Goal: Task Accomplishment & Management: Use online tool/utility

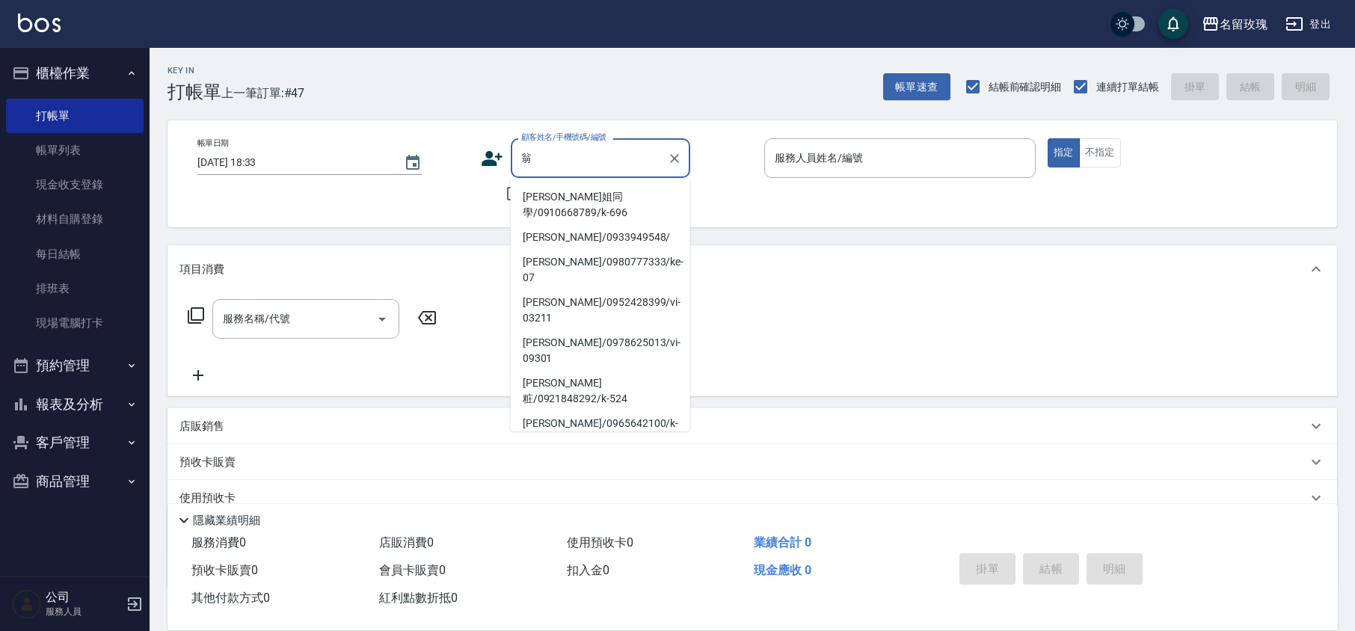
click at [621, 215] on li "[PERSON_NAME]姐同學/0910668789/k-696" at bounding box center [600, 205] width 179 height 40
type input "[PERSON_NAME]姐同學/0910668789/k-696"
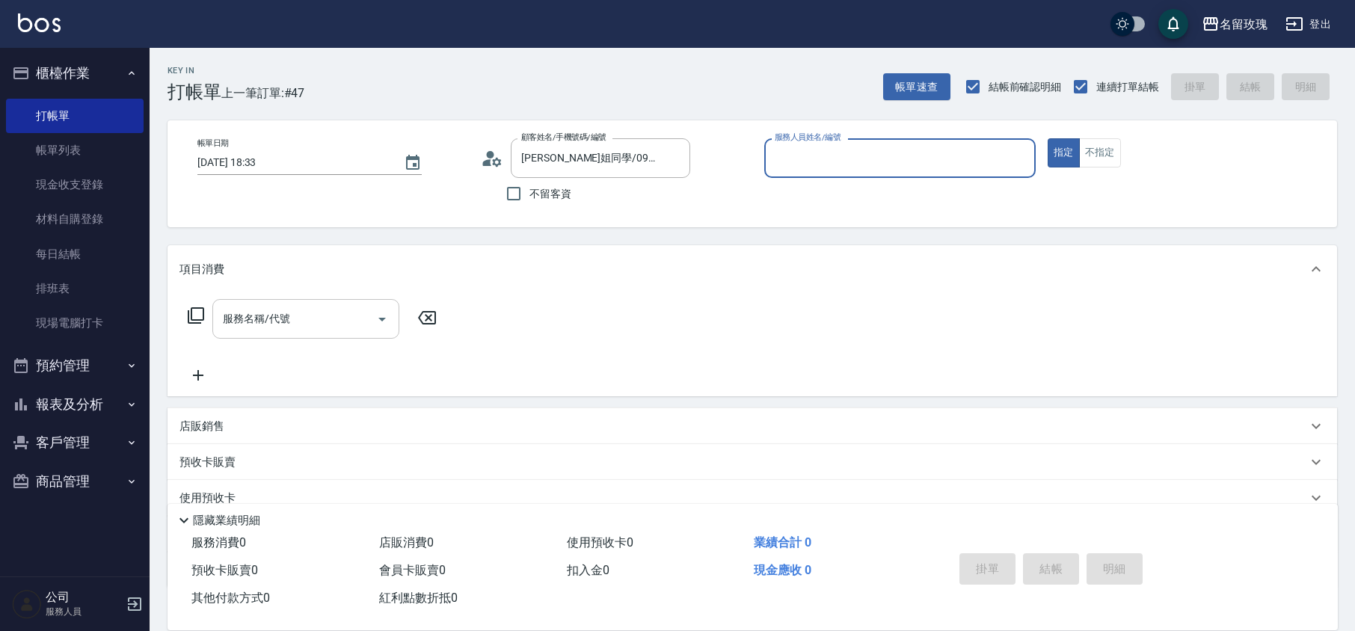
type input "[PERSON_NAME]-5"
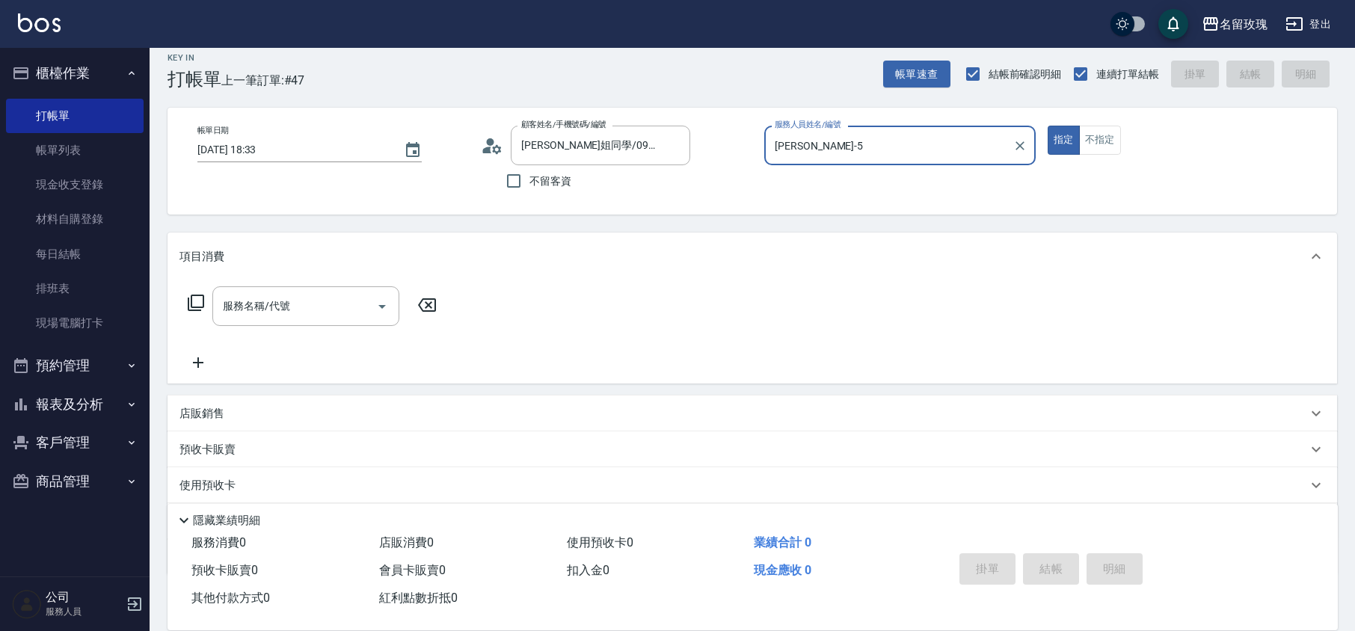
scroll to position [97, 0]
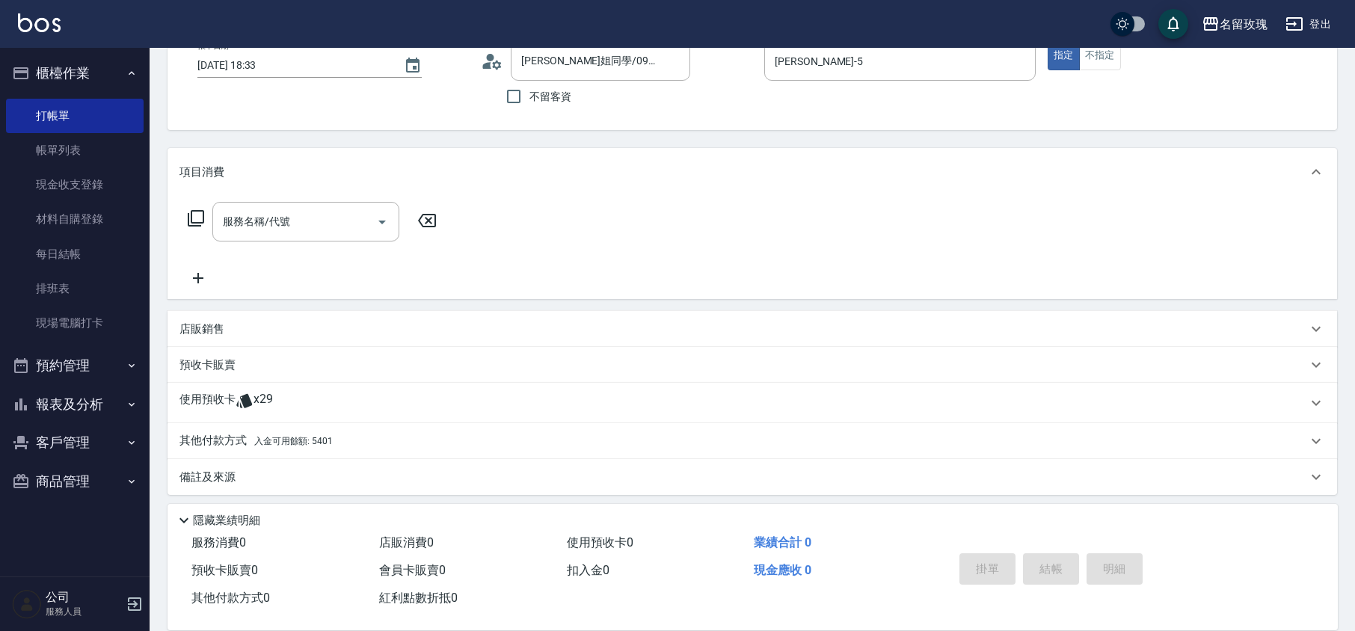
click at [237, 413] on div "使用預收卡 x29" at bounding box center [751, 403] width 1169 height 40
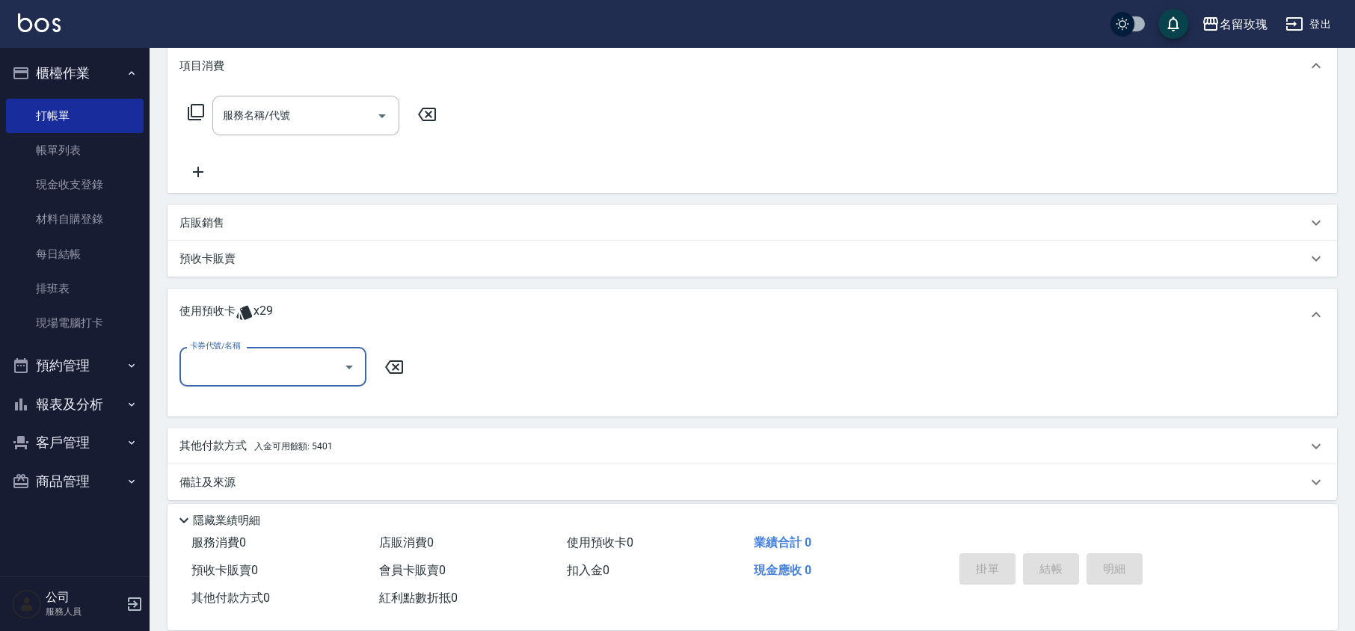
scroll to position [211, 0]
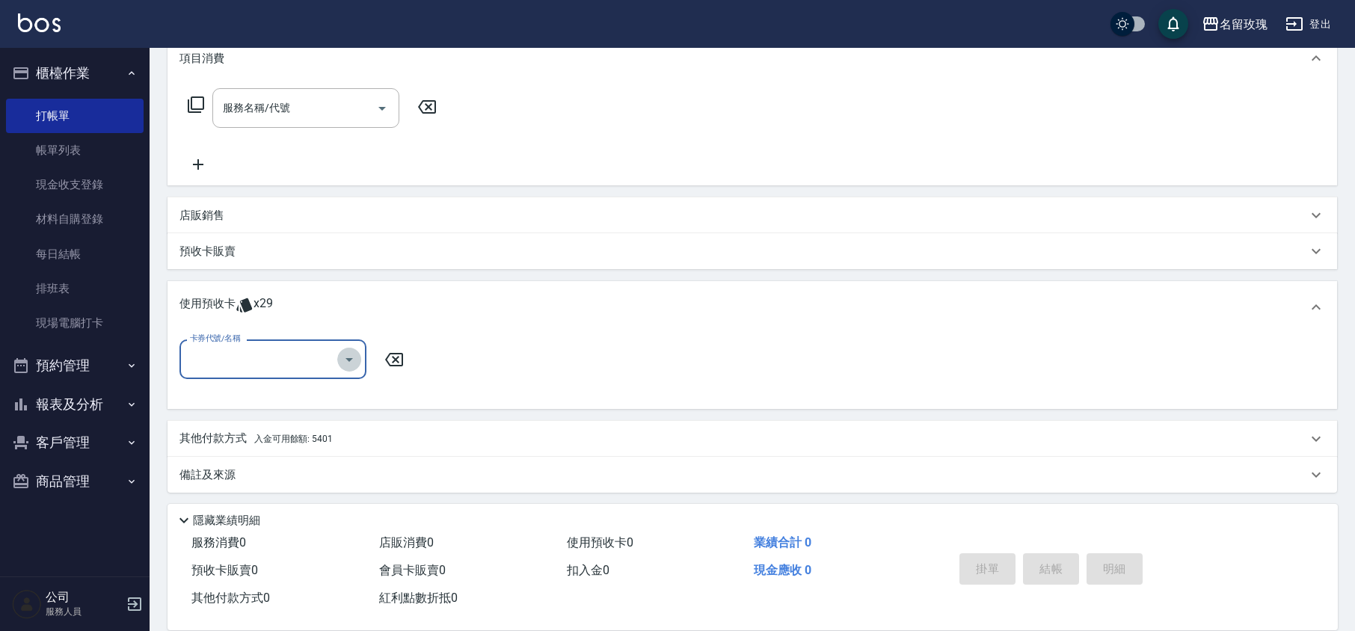
click at [353, 354] on icon "Open" at bounding box center [349, 360] width 18 height 18
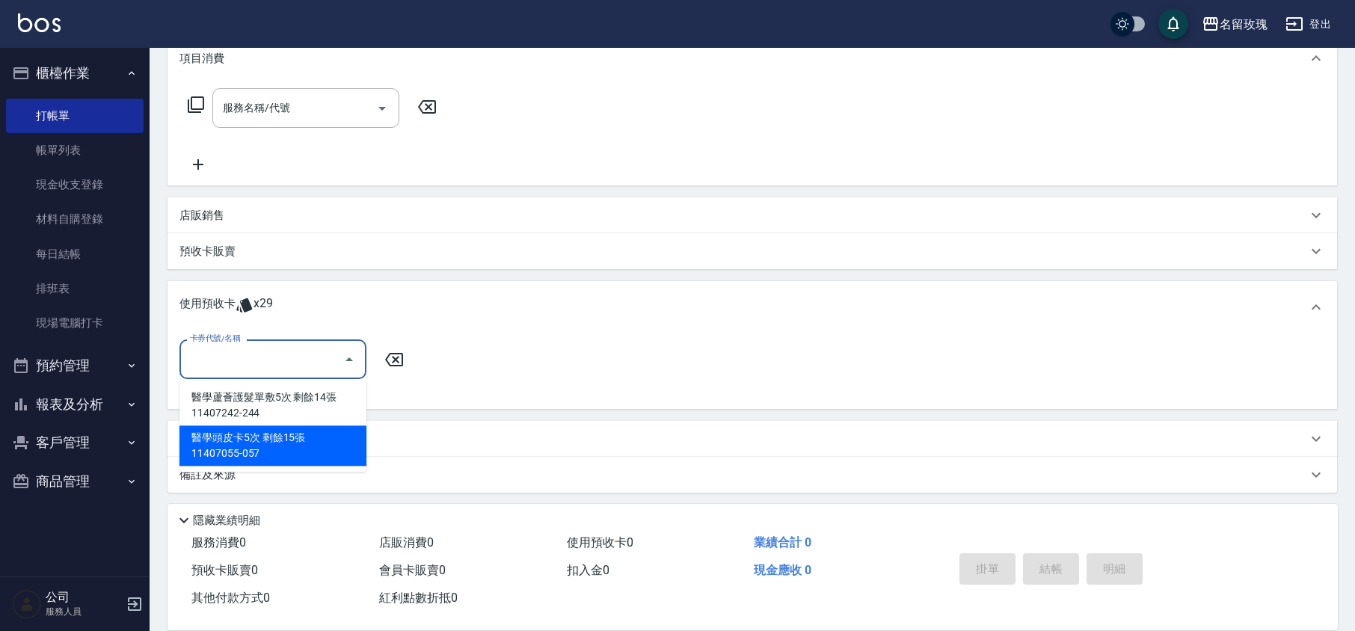
click at [286, 446] on div "醫學頭皮卡5次 剩餘15張 11407055-057" at bounding box center [272, 445] width 187 height 40
type input "醫學頭皮卡5次 11407055-057"
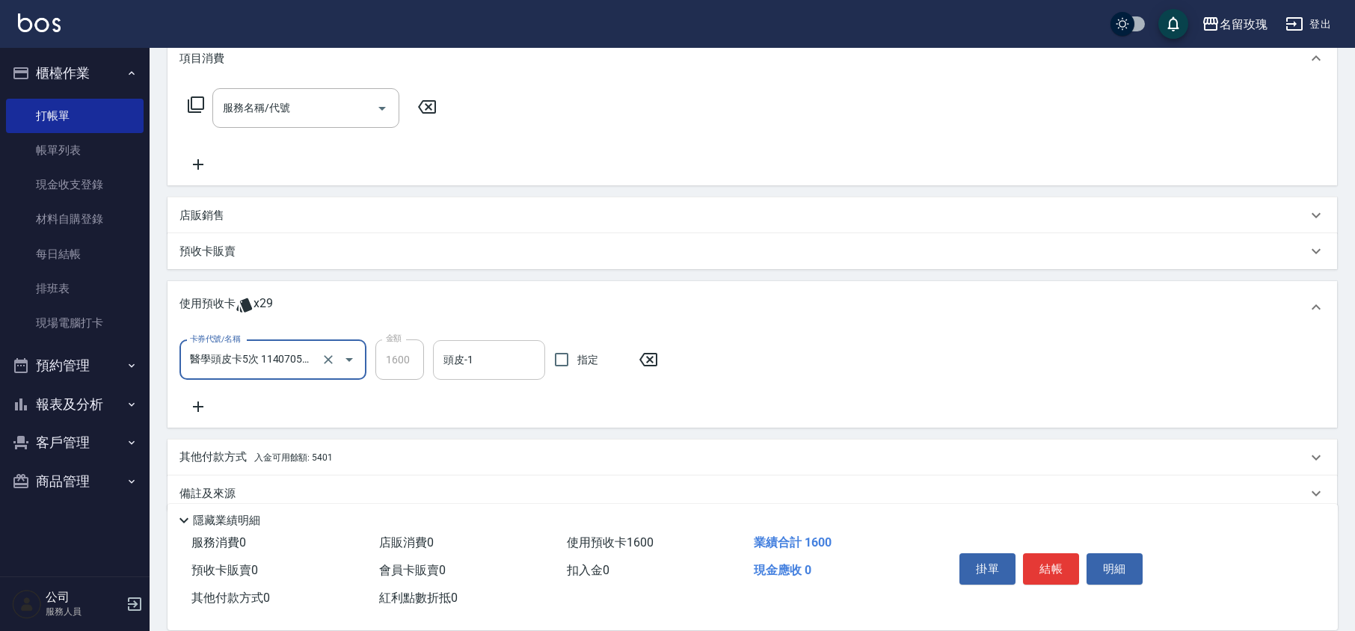
click at [470, 365] on input "頭皮-1" at bounding box center [489, 360] width 99 height 26
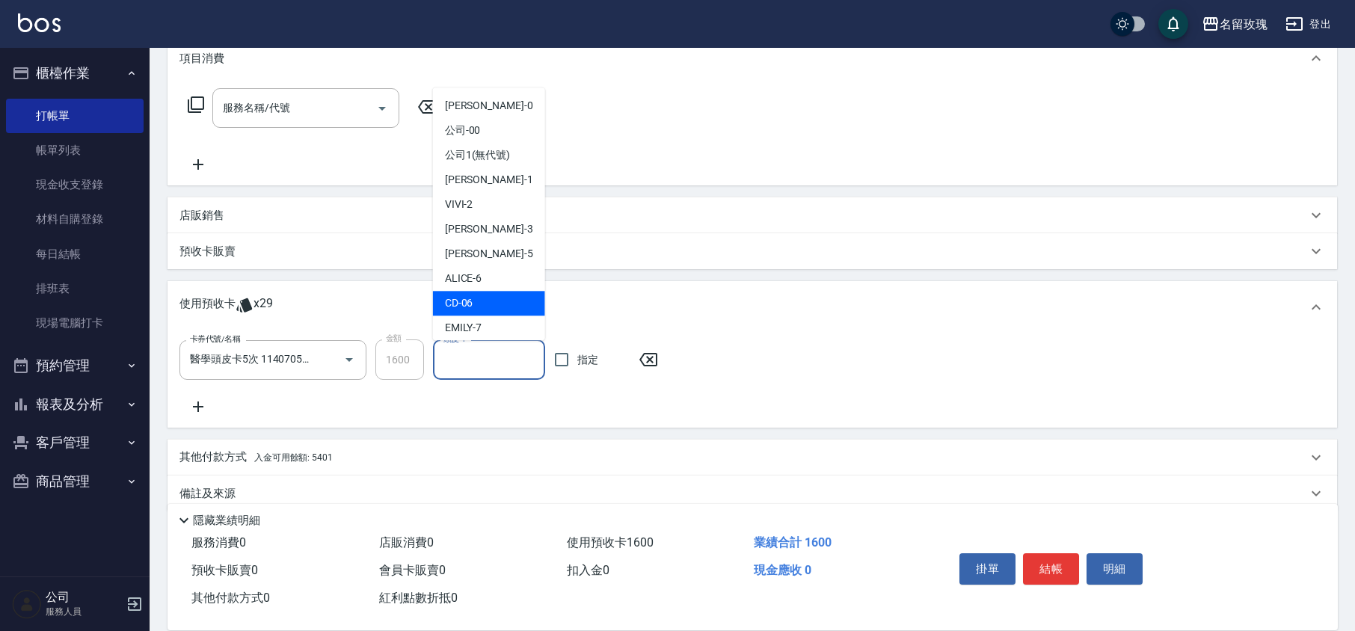
scroll to position [278, 0]
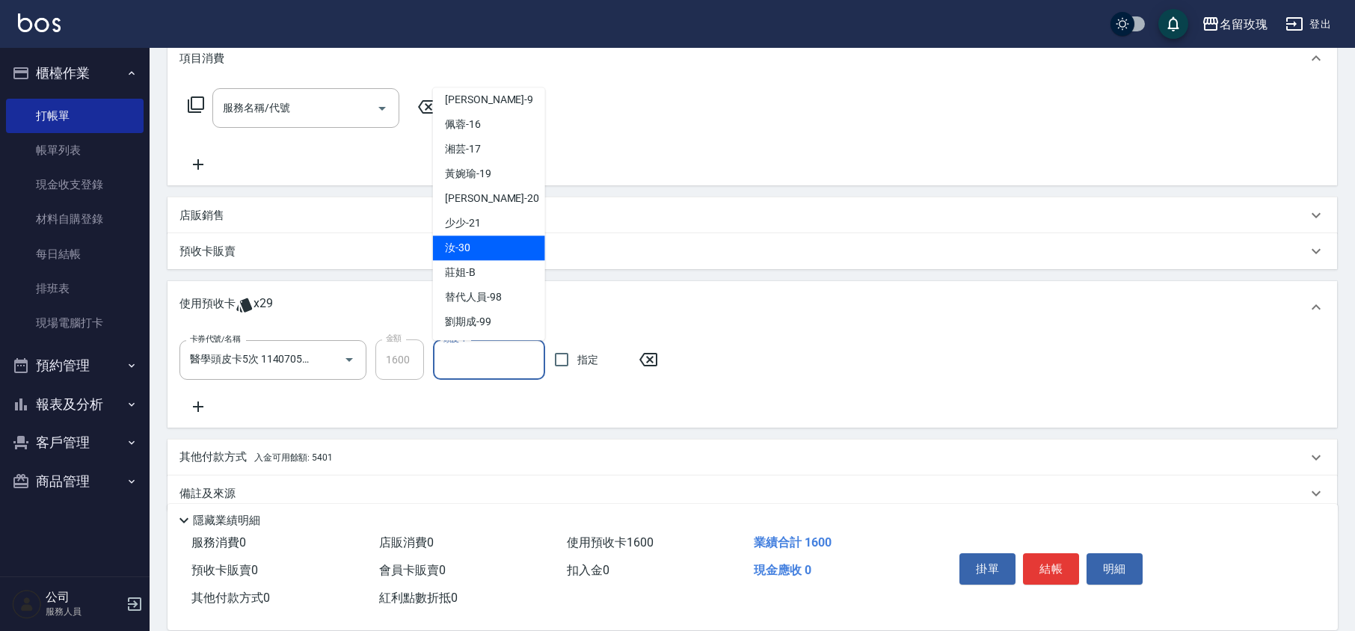
click at [473, 243] on div "汝 -30" at bounding box center [489, 248] width 112 height 25
type input "汝-30"
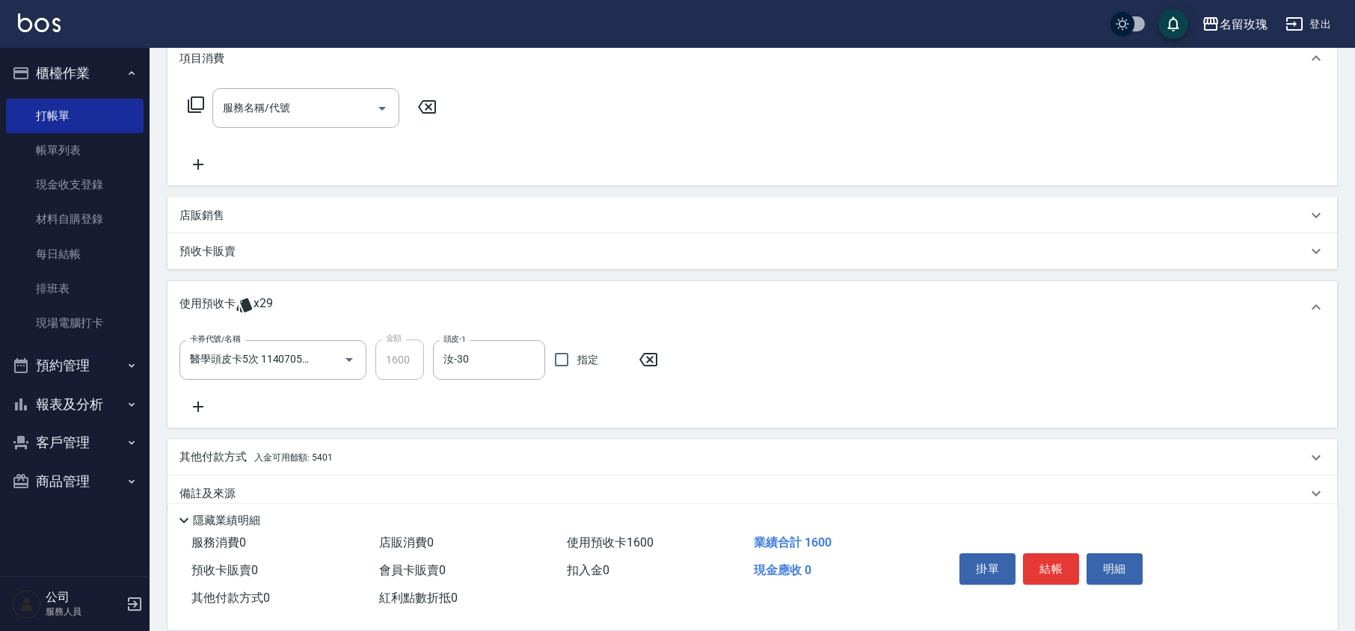
click at [199, 407] on icon at bounding box center [197, 407] width 37 height 18
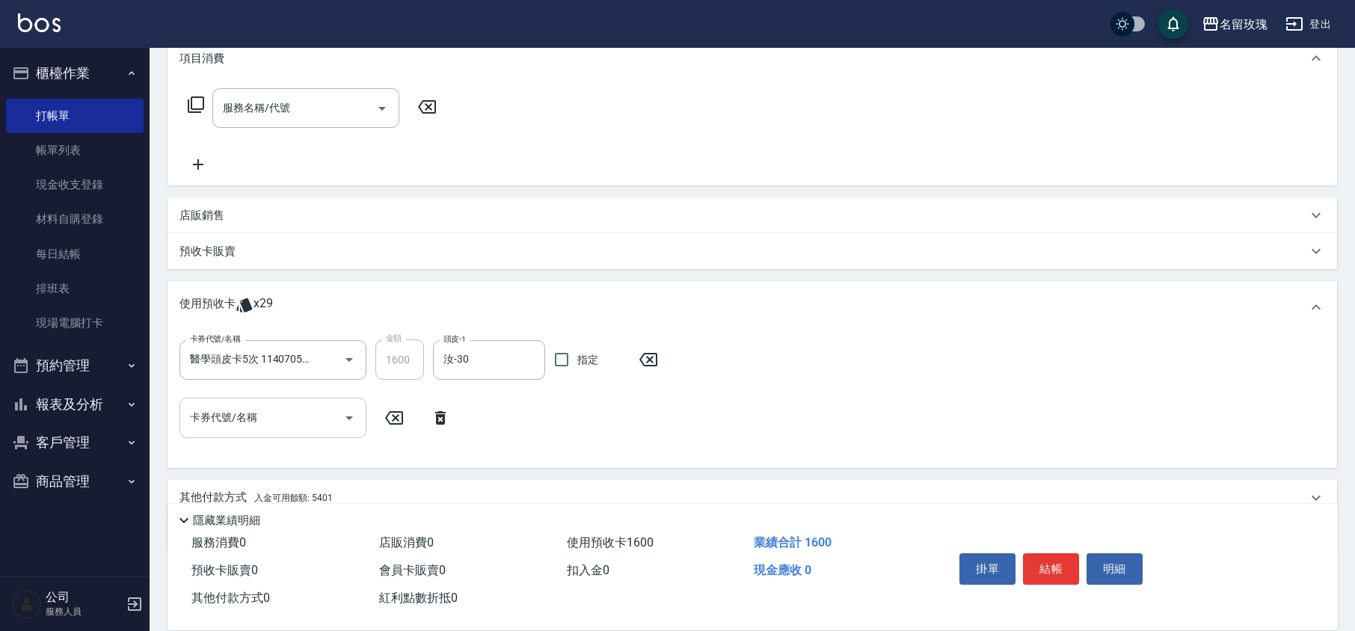
click at [362, 405] on div "卡券代號/名稱" at bounding box center [272, 418] width 187 height 40
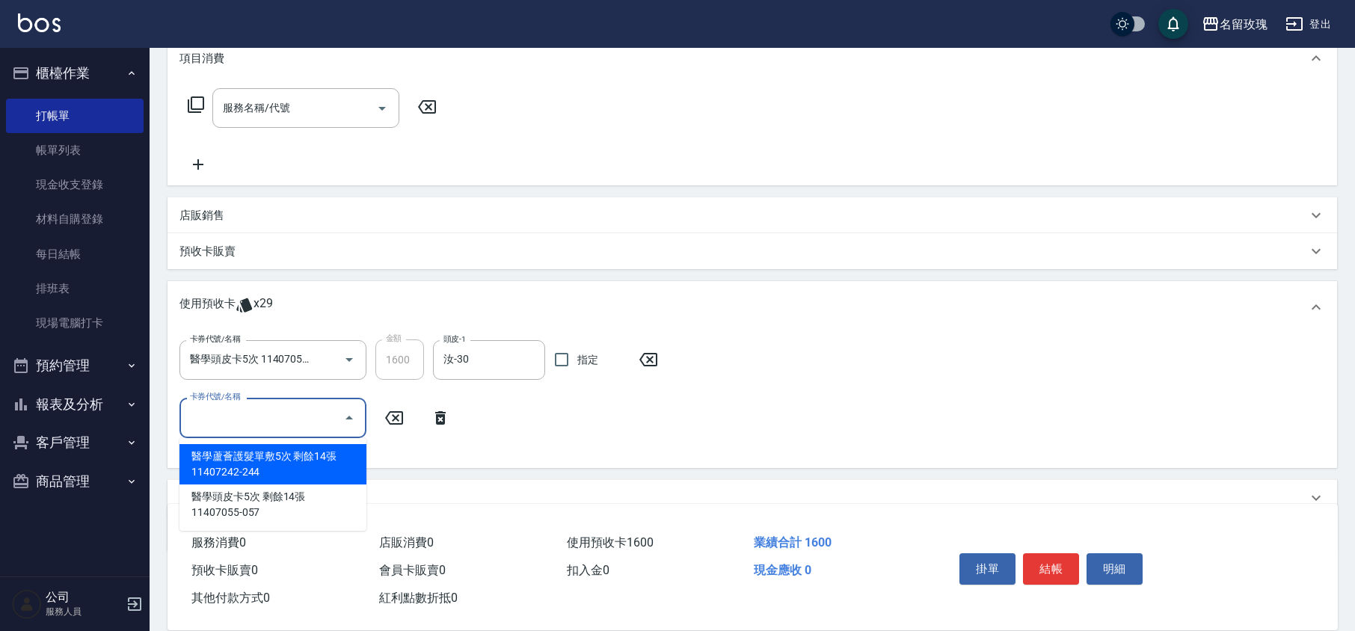
click at [304, 449] on div "醫學蘆薈護髮單敷5次 剩餘14張 11407242-244" at bounding box center [272, 464] width 187 height 40
type input "醫學蘆薈護髮單敷5次 11407242-244"
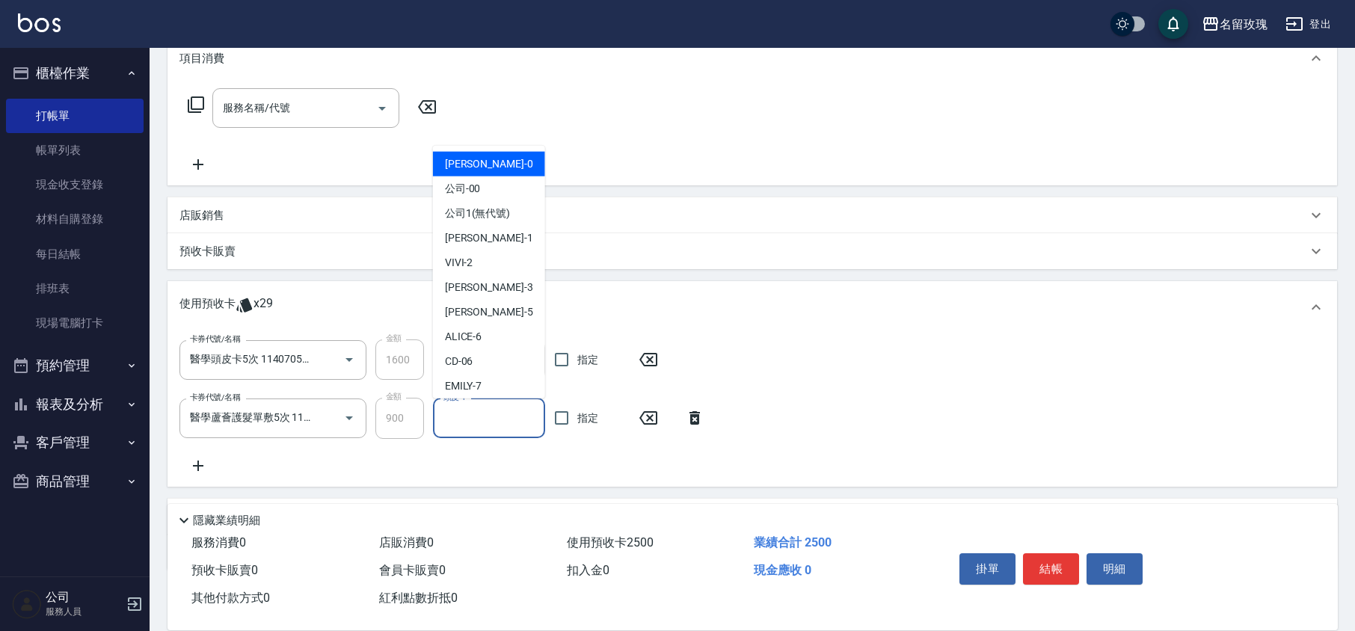
click at [449, 425] on input "頭皮-1" at bounding box center [489, 418] width 99 height 26
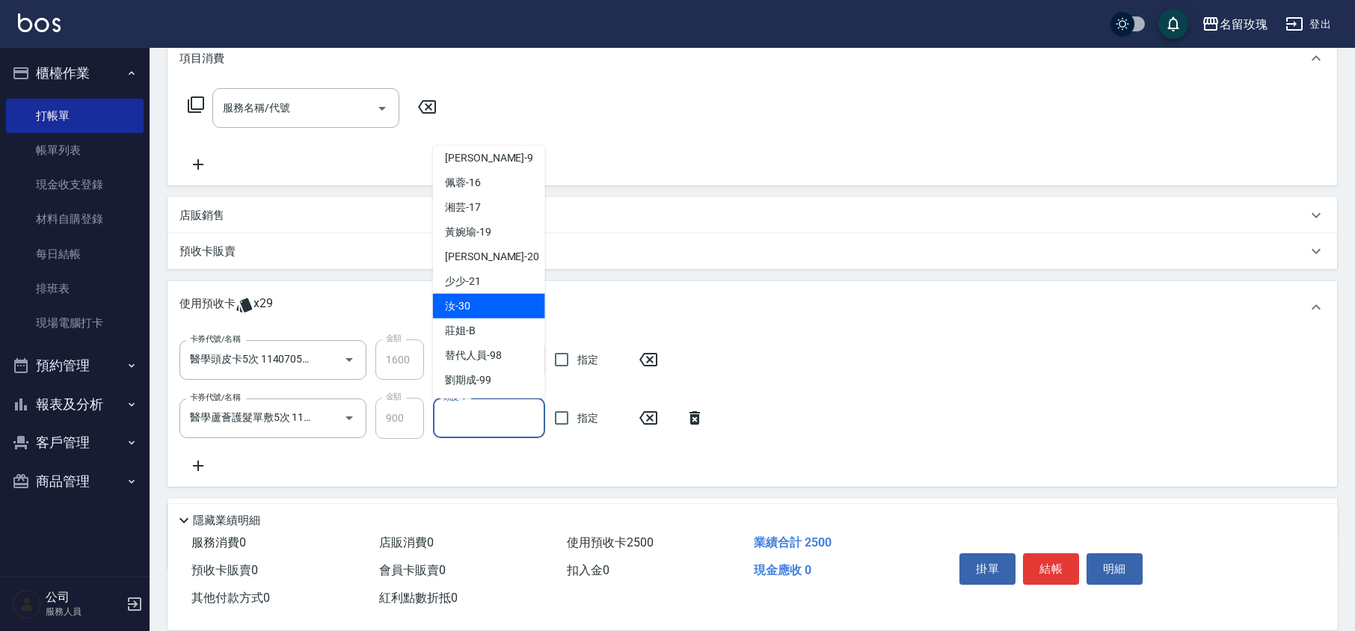
click at [462, 298] on span "汝 -30" at bounding box center [457, 306] width 25 height 16
type input "汝-30"
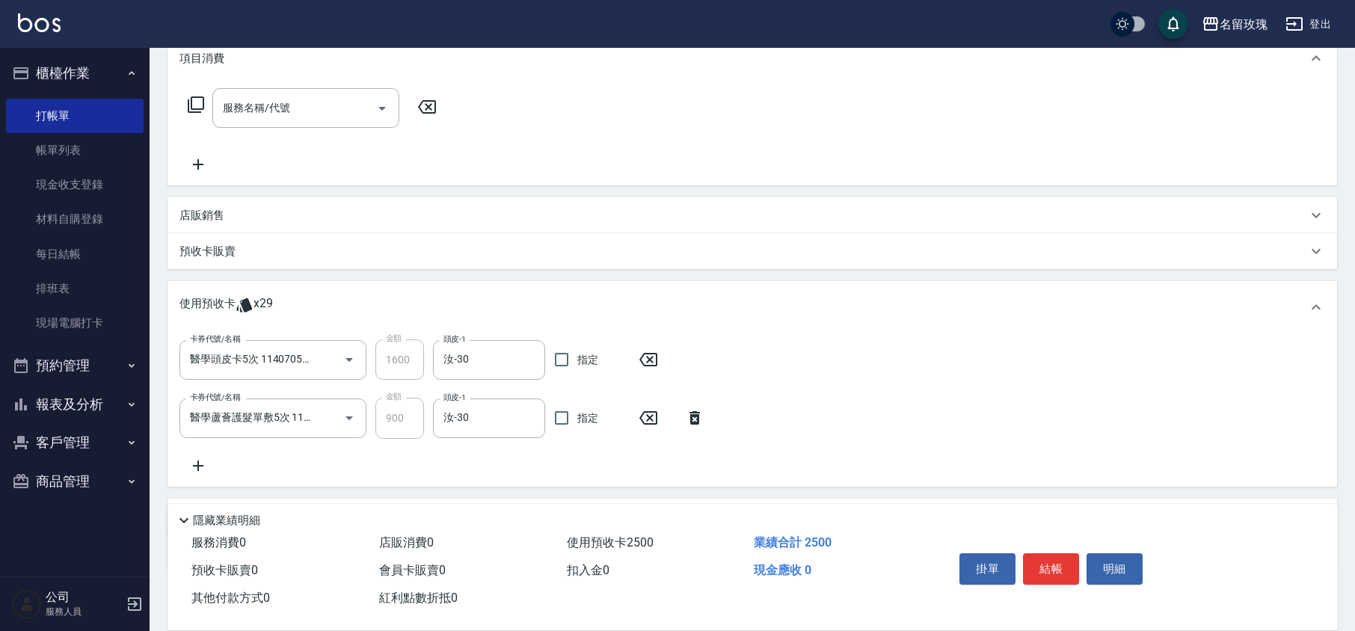
click at [492, 452] on div "卡券代號/名稱 醫學頭皮卡5次 11407055-057 卡券代號/名稱 金額 1600 金額 頭皮-1 汝-30 頭皮-1 指定 卡券代號/名稱 醫學蘆薈護…" at bounding box center [751, 406] width 1145 height 135
type input "[DATE] 19:06"
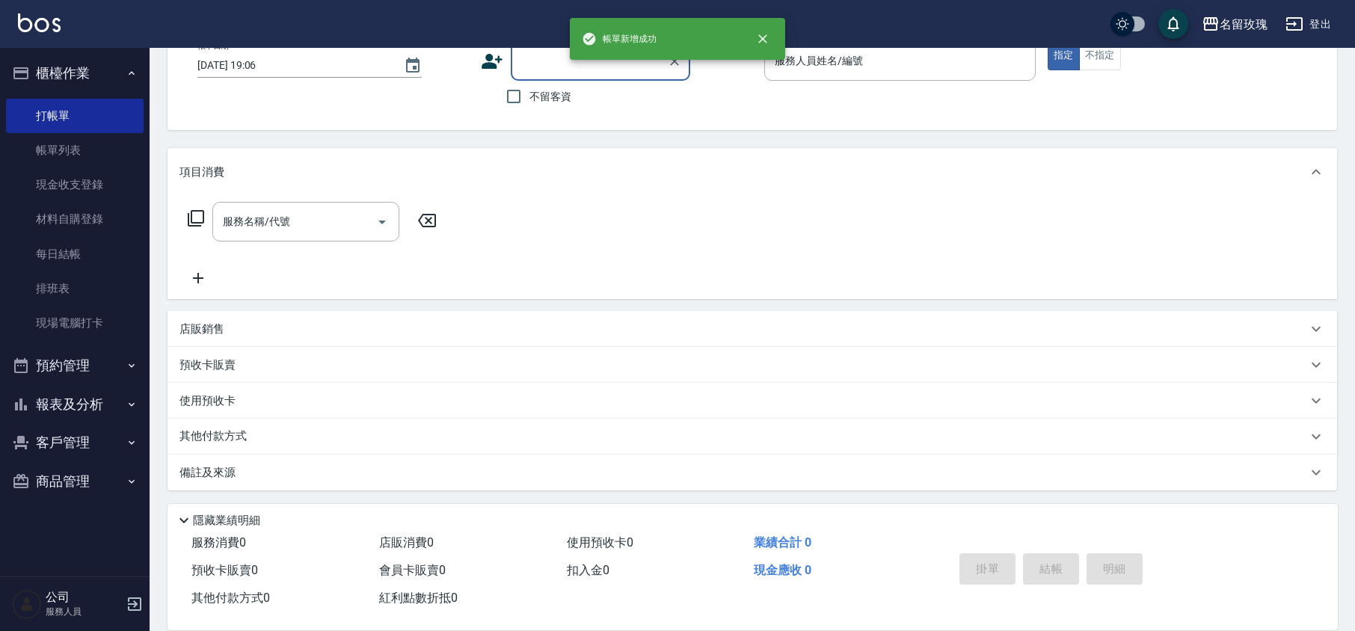
scroll to position [0, 0]
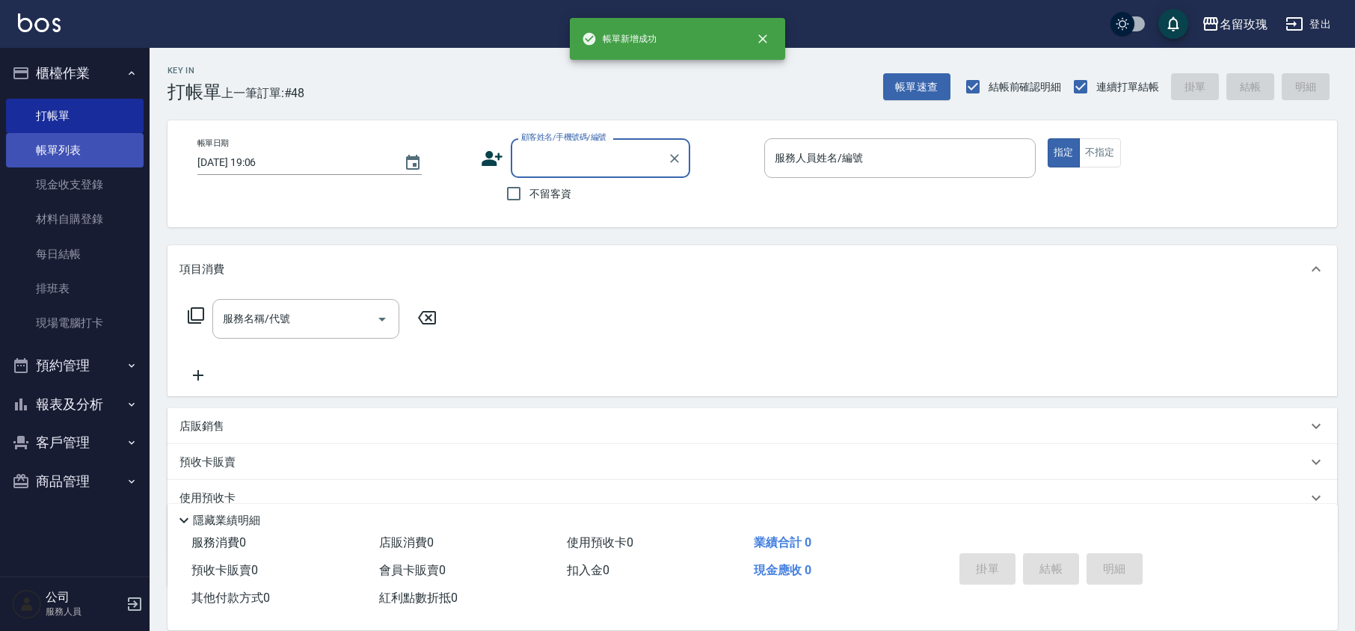
click at [81, 147] on link "帳單列表" at bounding box center [75, 150] width 138 height 34
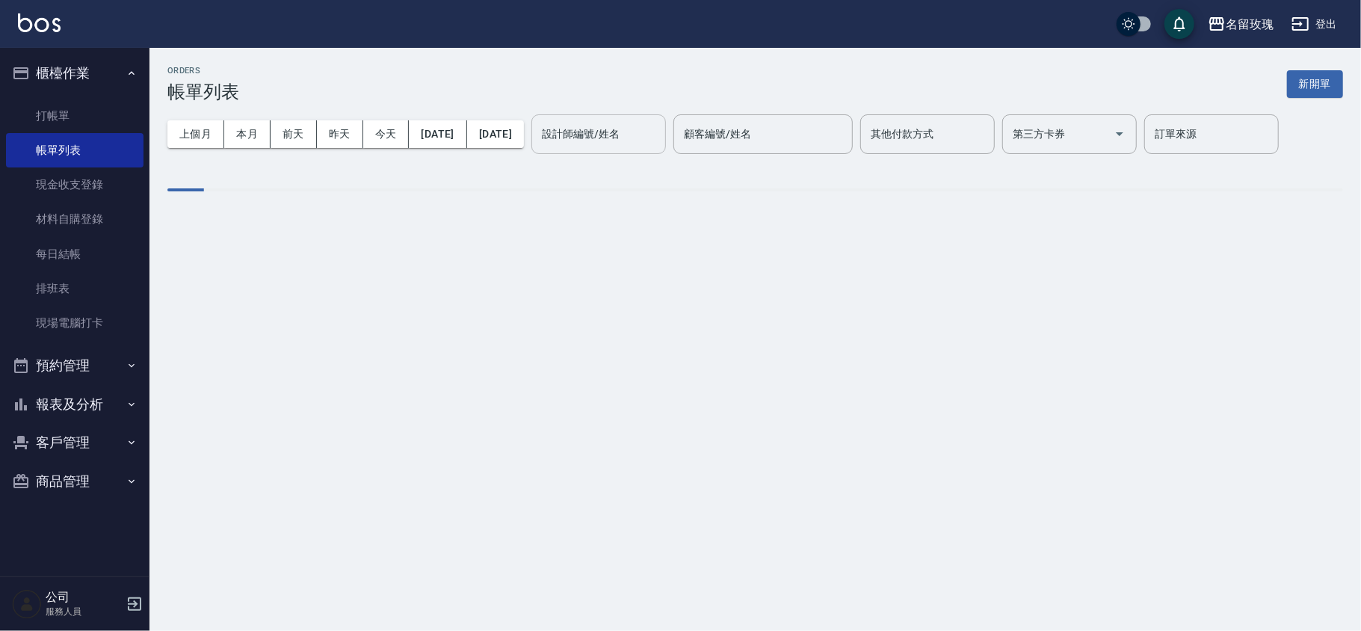
click at [655, 138] on div "設計師編號/姓名 設計師編號/姓名" at bounding box center [599, 134] width 135 height 40
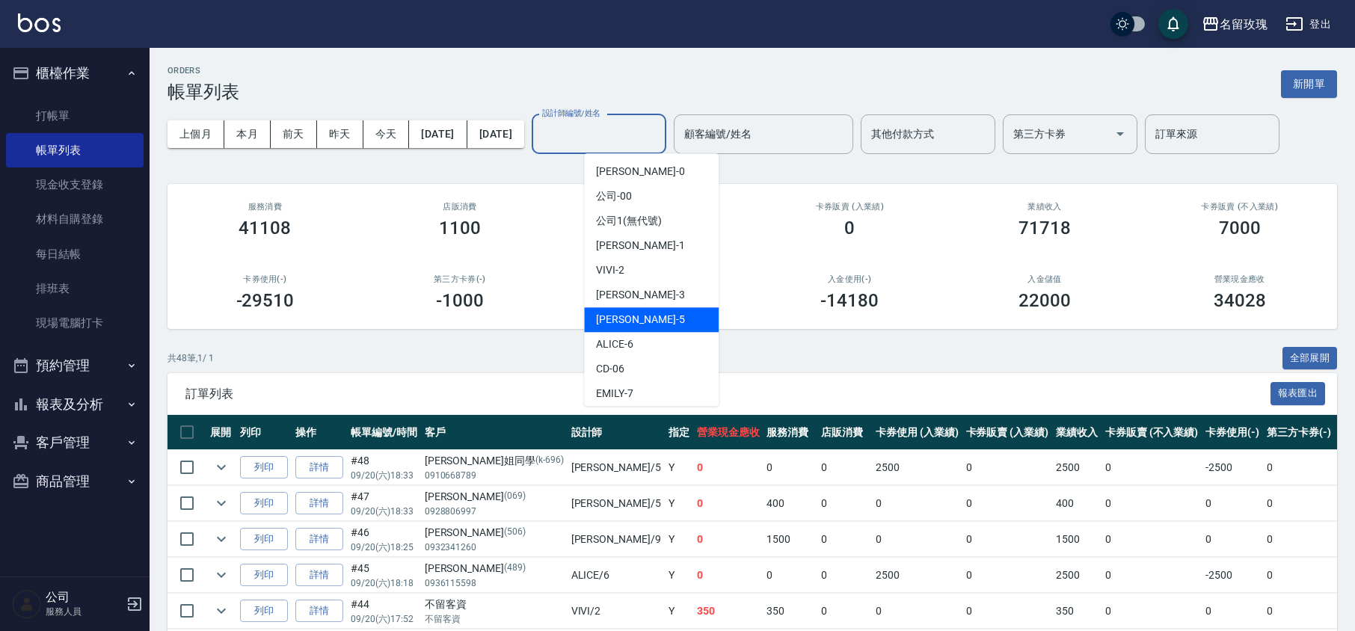
click at [618, 312] on span "[PERSON_NAME] -5" at bounding box center [640, 320] width 88 height 16
type input "[PERSON_NAME]-5"
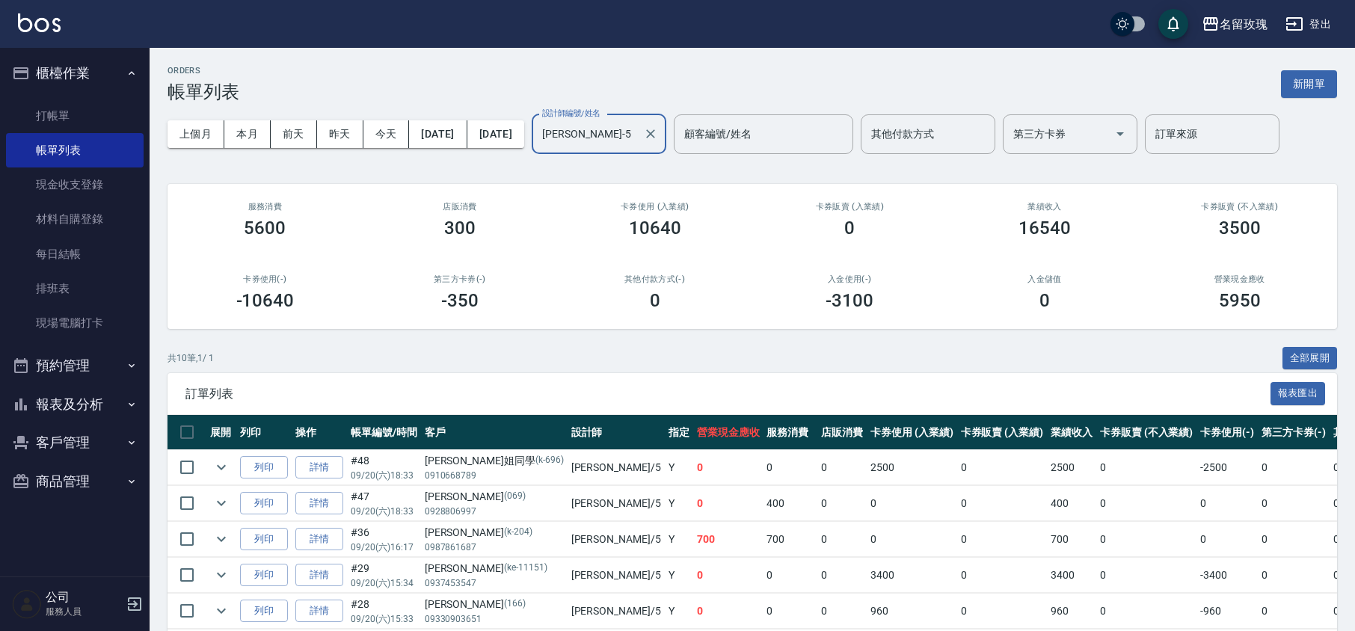
click at [521, 156] on div "上個月 本月 [DATE] [DATE] [DATE] [DATE] [DATE] 設計師編號/姓名 [PERSON_NAME]-5 設計師編號/姓名 顧客編…" at bounding box center [751, 134] width 1169 height 64
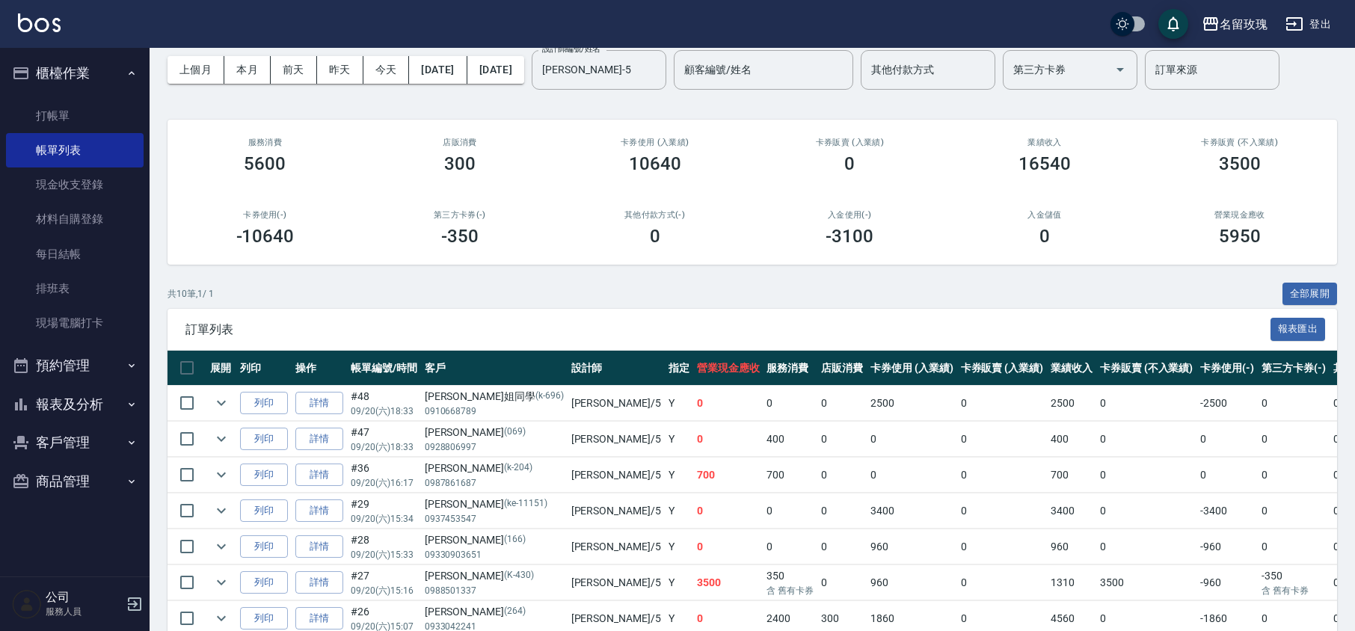
scroll to position [99, 0]
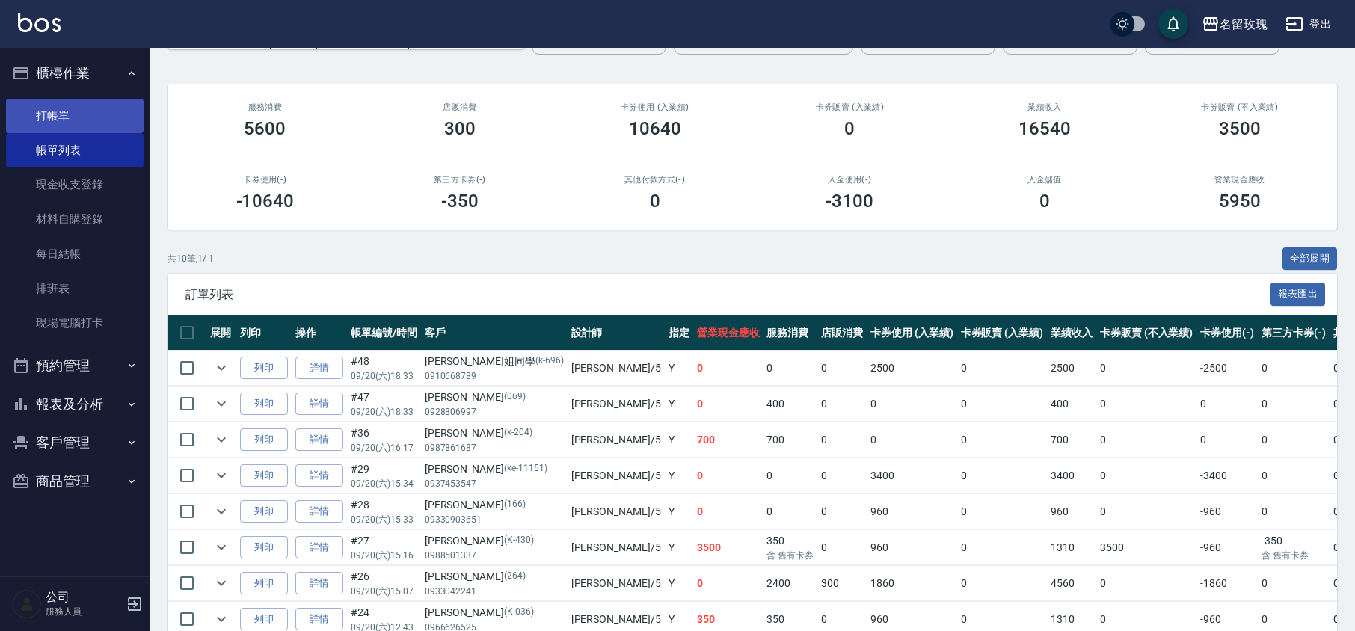
drag, startPoint x: 40, startPoint y: 108, endPoint x: 40, endPoint y: 100, distance: 7.5
click at [40, 108] on link "打帳單" at bounding box center [75, 116] width 138 height 34
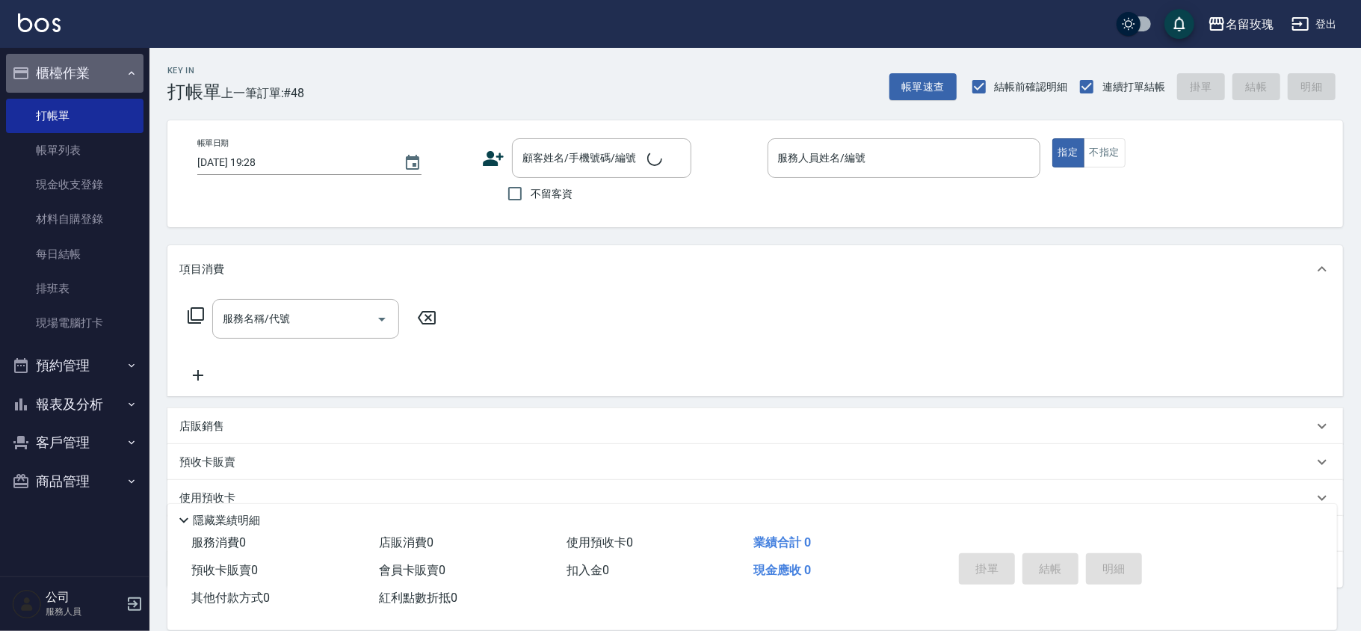
click at [52, 63] on button "櫃檯作業" at bounding box center [75, 73] width 138 height 39
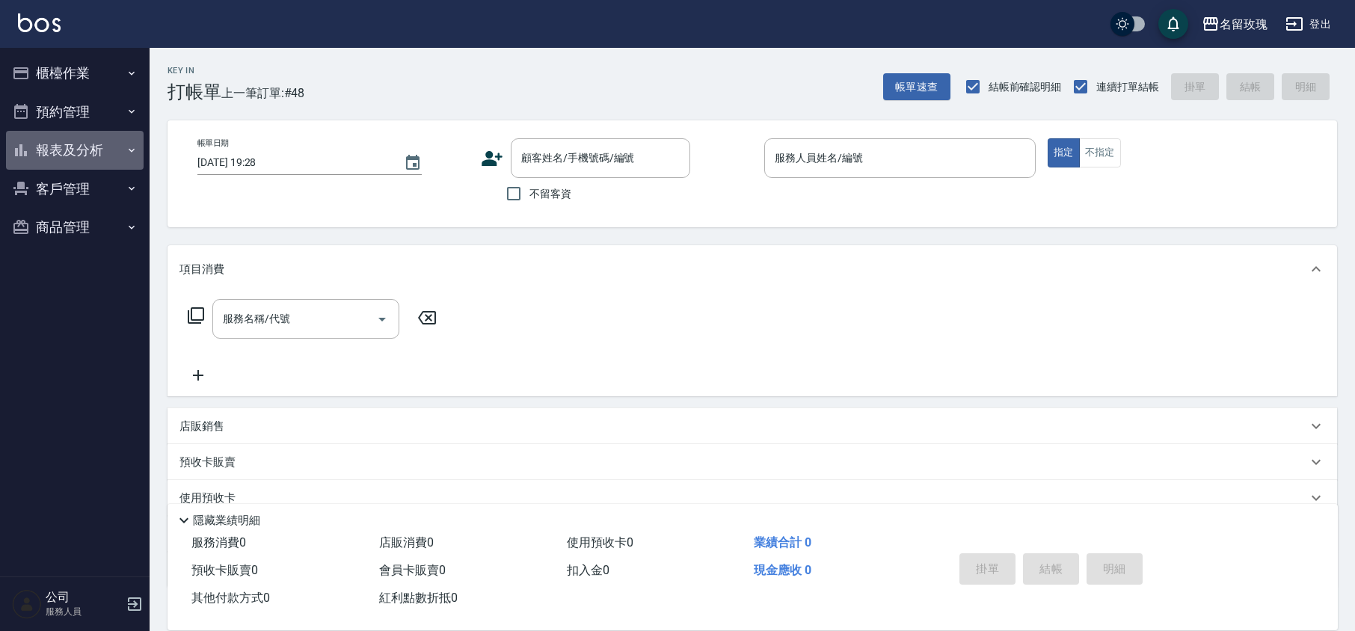
click at [55, 150] on button "報表及分析" at bounding box center [75, 150] width 138 height 39
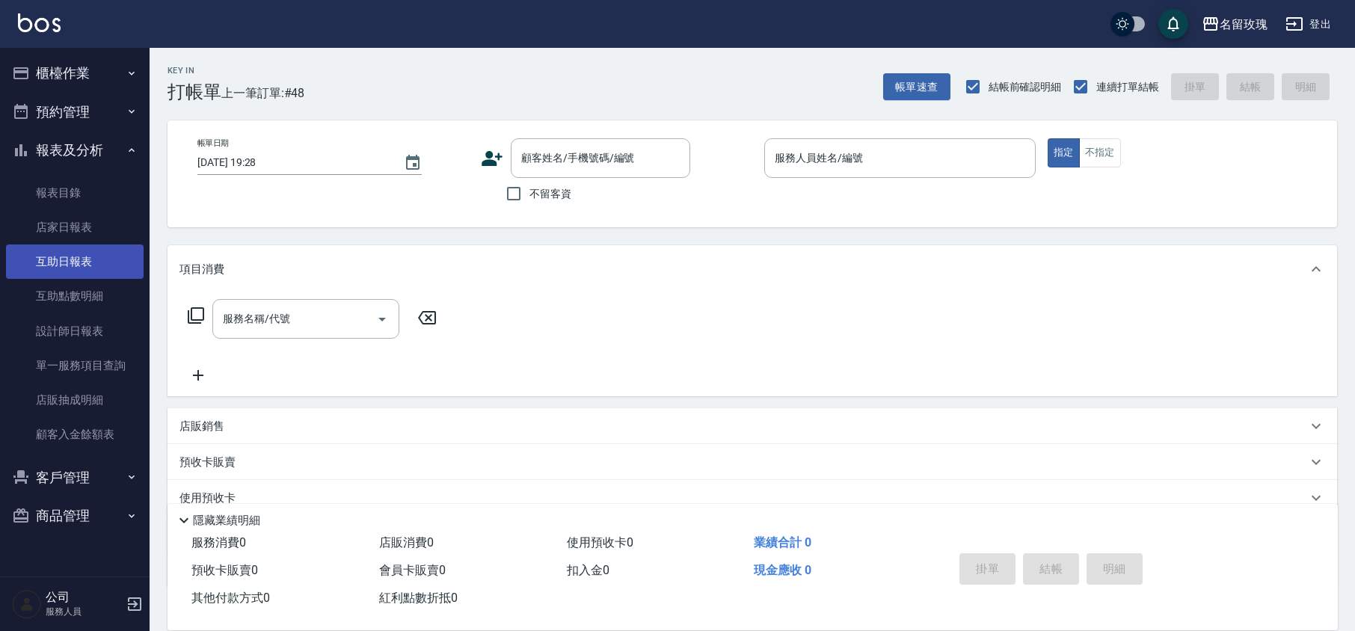
click at [72, 256] on link "互助日報表" at bounding box center [75, 261] width 138 height 34
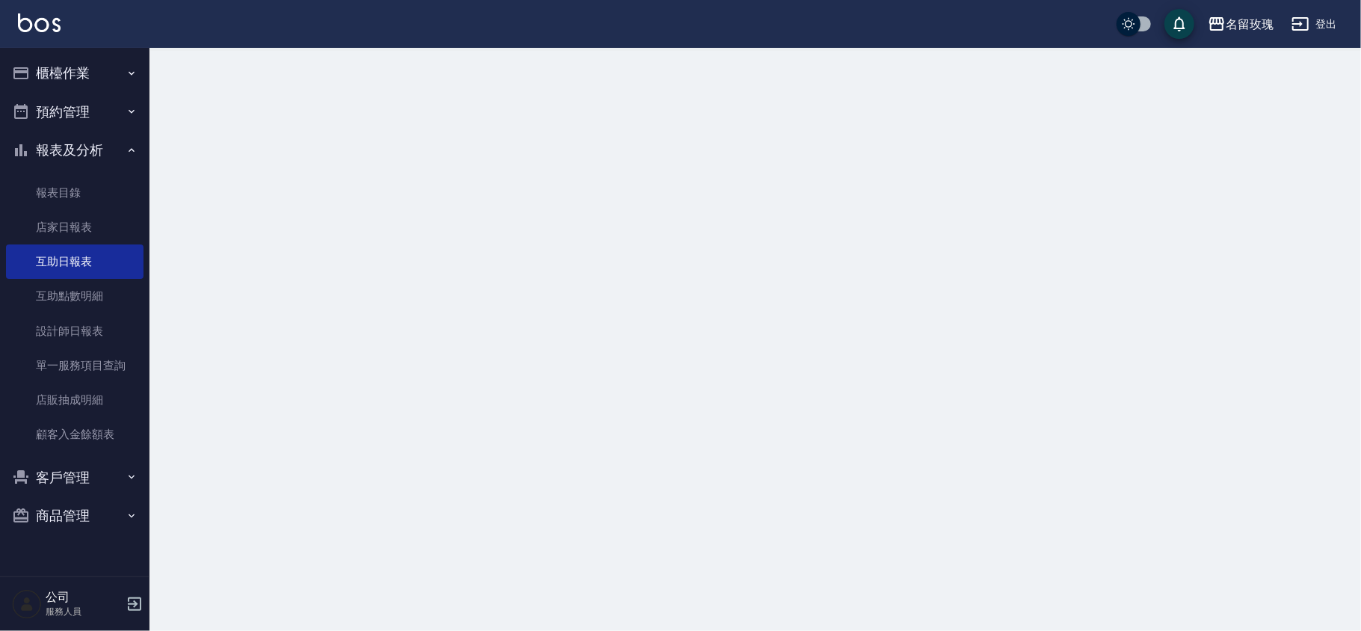
click at [730, 141] on div at bounding box center [680, 315] width 1361 height 631
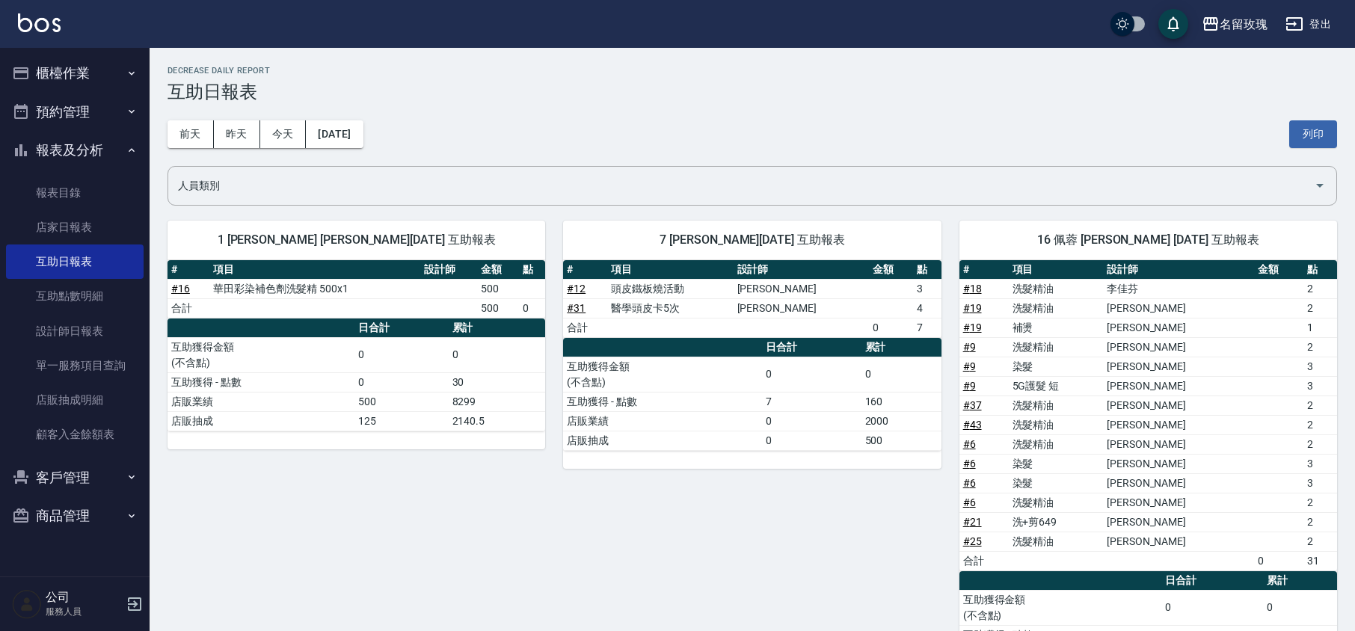
click at [706, 120] on div "[DATE] [DATE] [DATE] [DATE] 列印" at bounding box center [751, 134] width 1169 height 64
click at [972, 141] on div "[DATE] [DATE] [DATE] [DATE] 列印" at bounding box center [751, 134] width 1169 height 64
click at [108, 153] on button "報表及分析" at bounding box center [75, 150] width 138 height 39
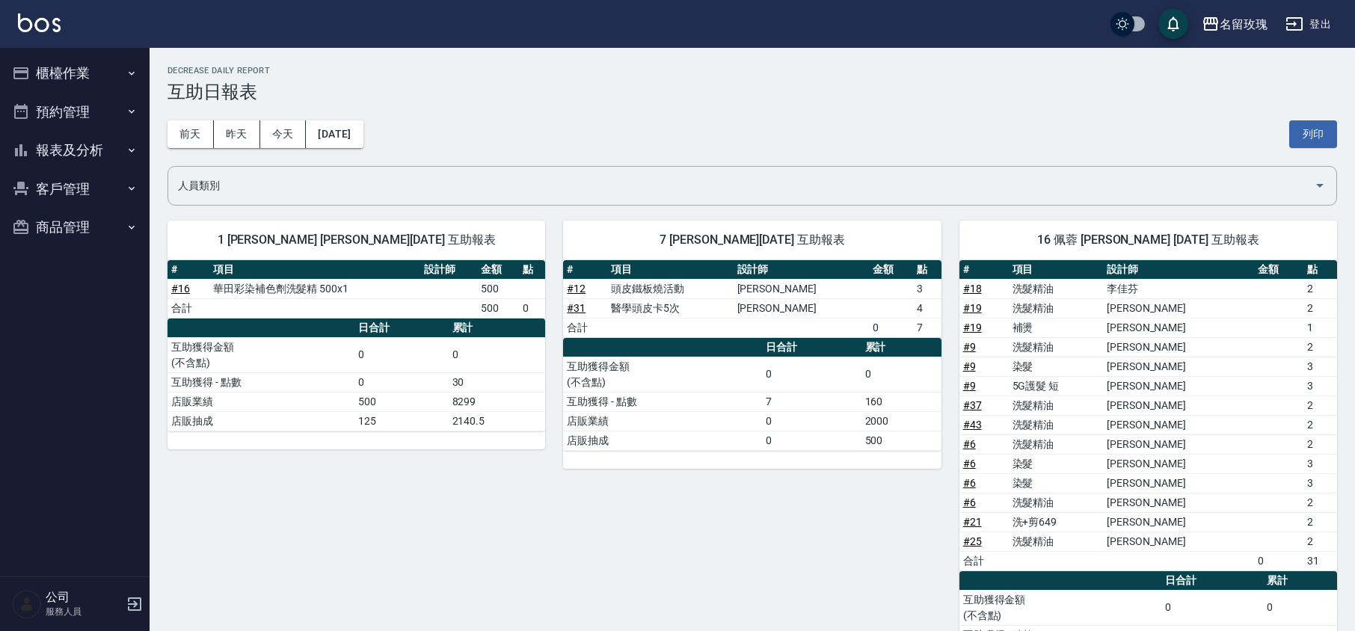
click at [84, 46] on div "名留玫瑰 登出" at bounding box center [677, 24] width 1355 height 48
click at [79, 55] on button "櫃檯作業" at bounding box center [75, 73] width 138 height 39
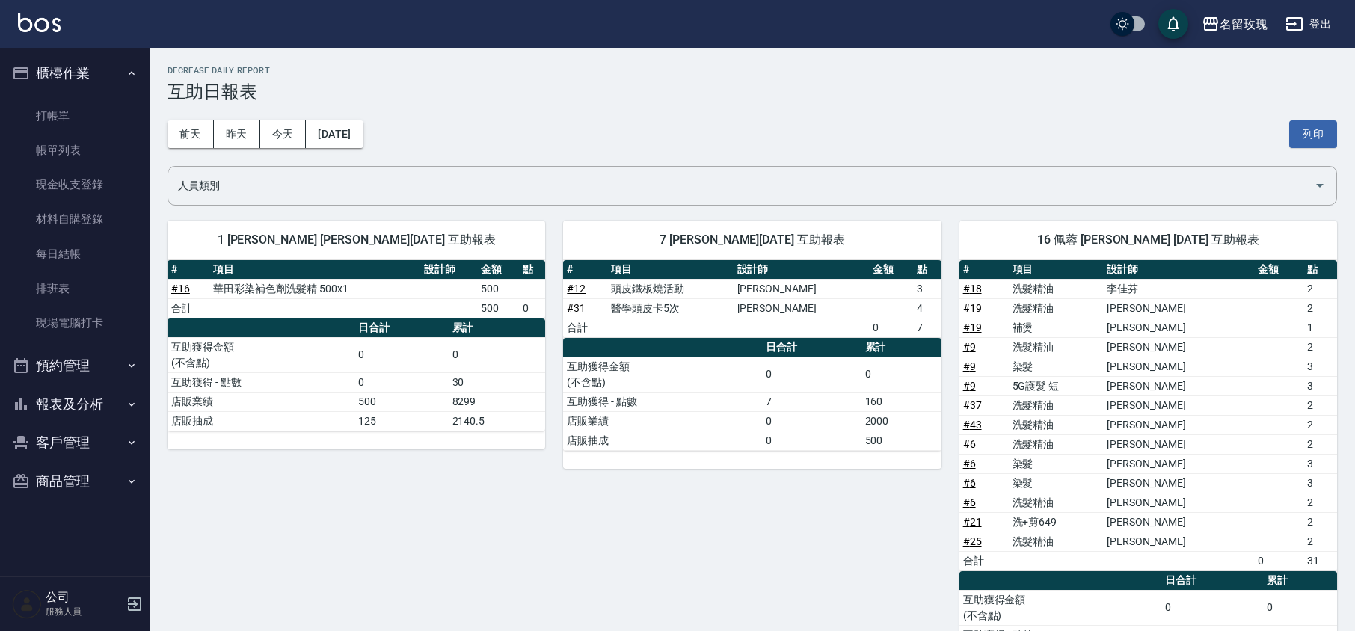
click at [64, 73] on button "櫃檯作業" at bounding box center [75, 73] width 138 height 39
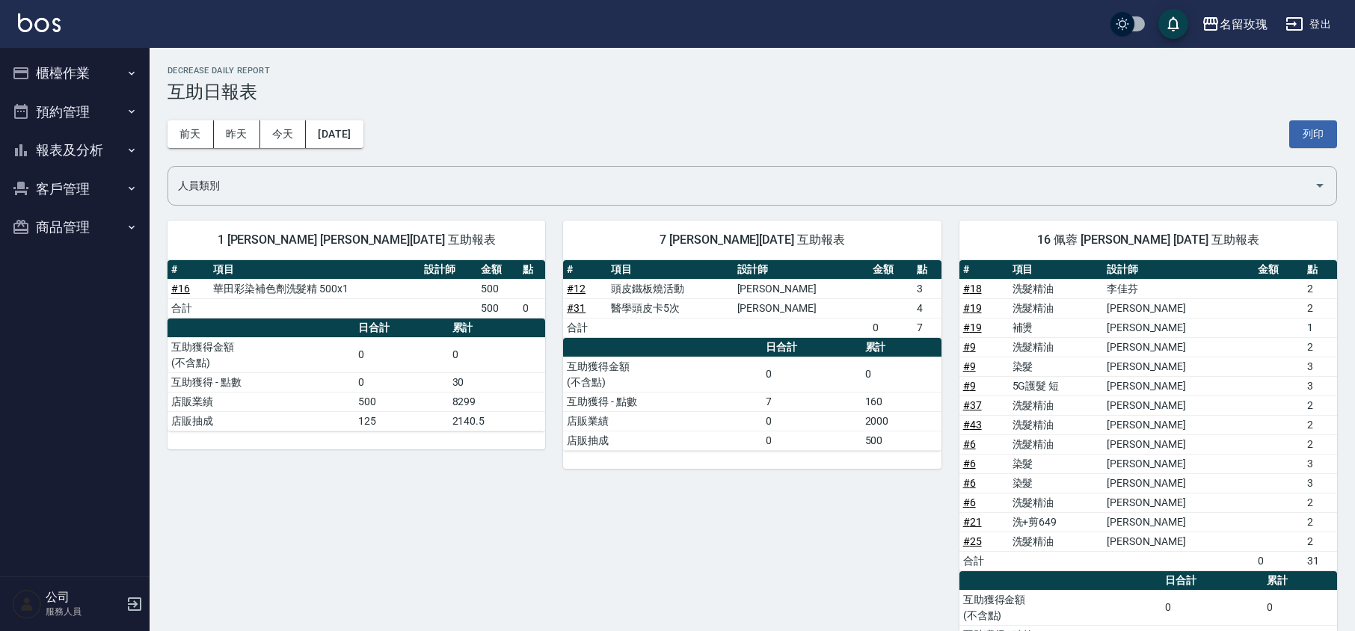
click at [54, 148] on button "報表及分析" at bounding box center [75, 150] width 138 height 39
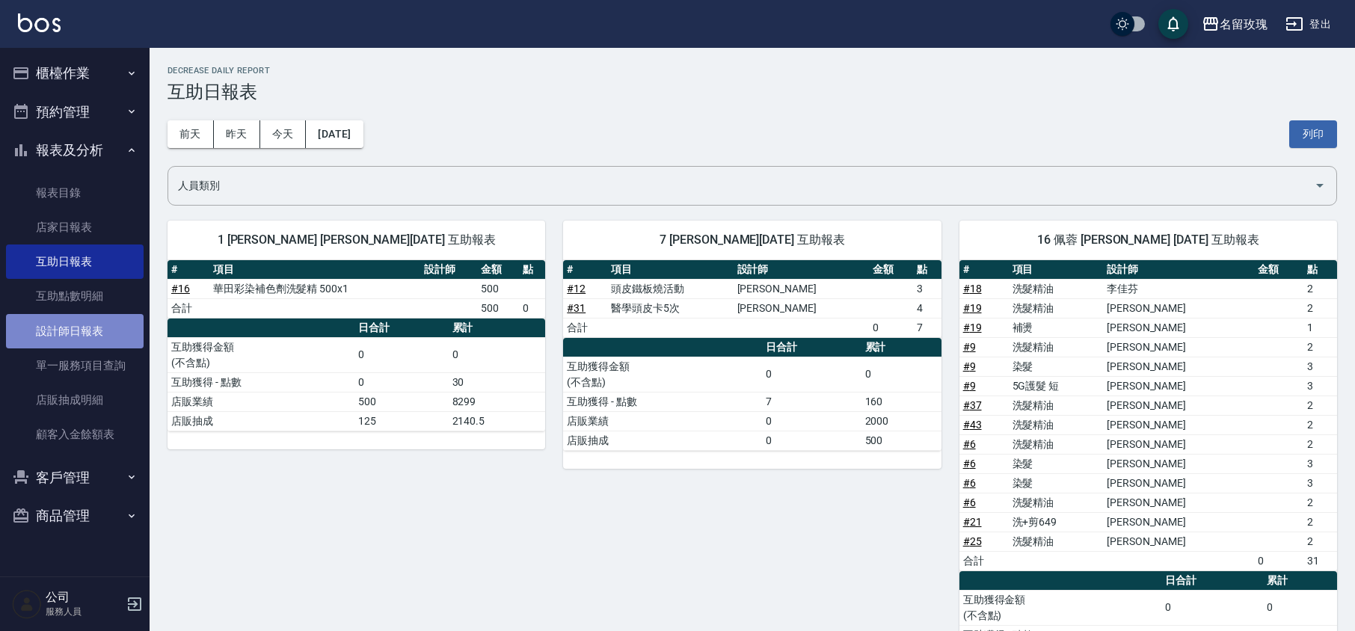
click at [70, 345] on link "設計師日報表" at bounding box center [75, 331] width 138 height 34
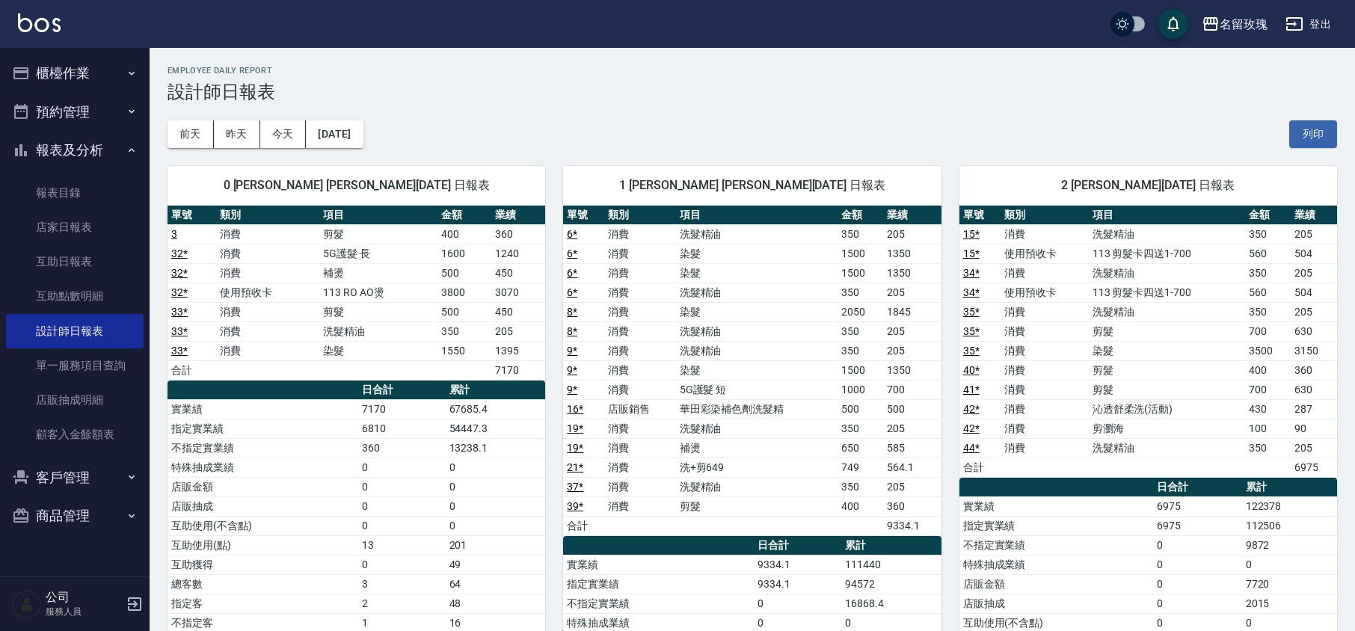
click at [775, 130] on div "[DATE] [DATE] [DATE] [DATE] 列印" at bounding box center [751, 134] width 1169 height 64
click at [108, 135] on button "報表及分析" at bounding box center [75, 150] width 138 height 39
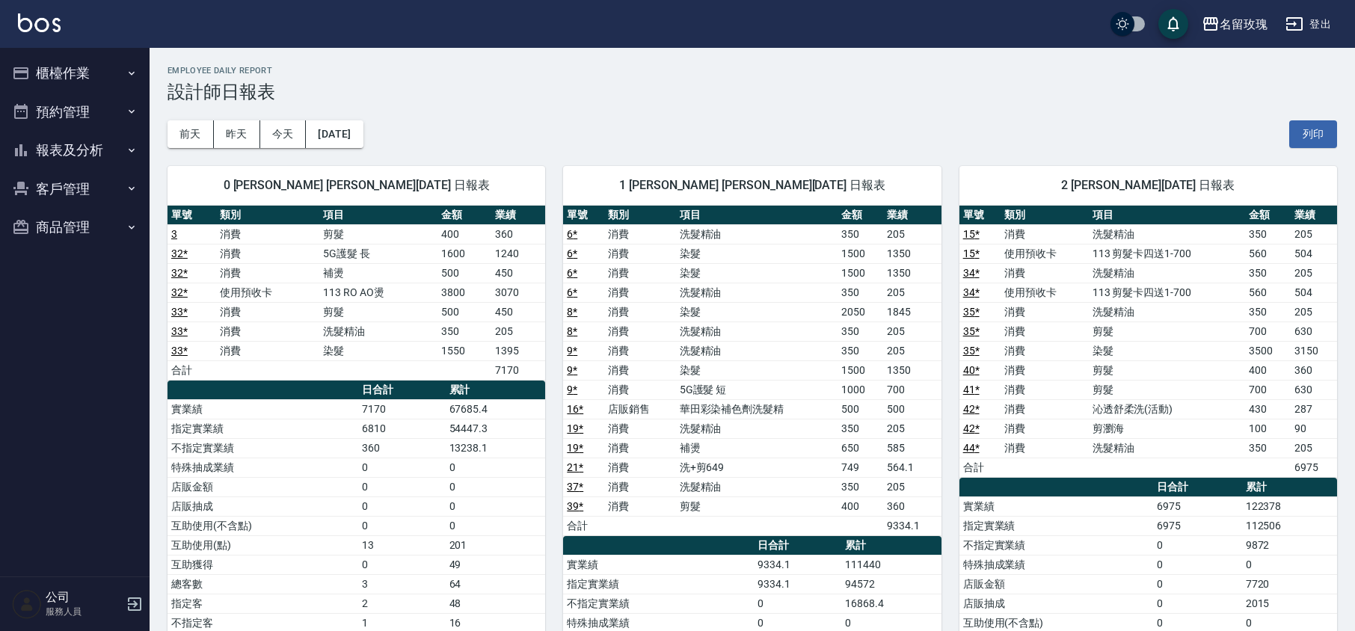
click at [90, 61] on button "櫃檯作業" at bounding box center [75, 73] width 138 height 39
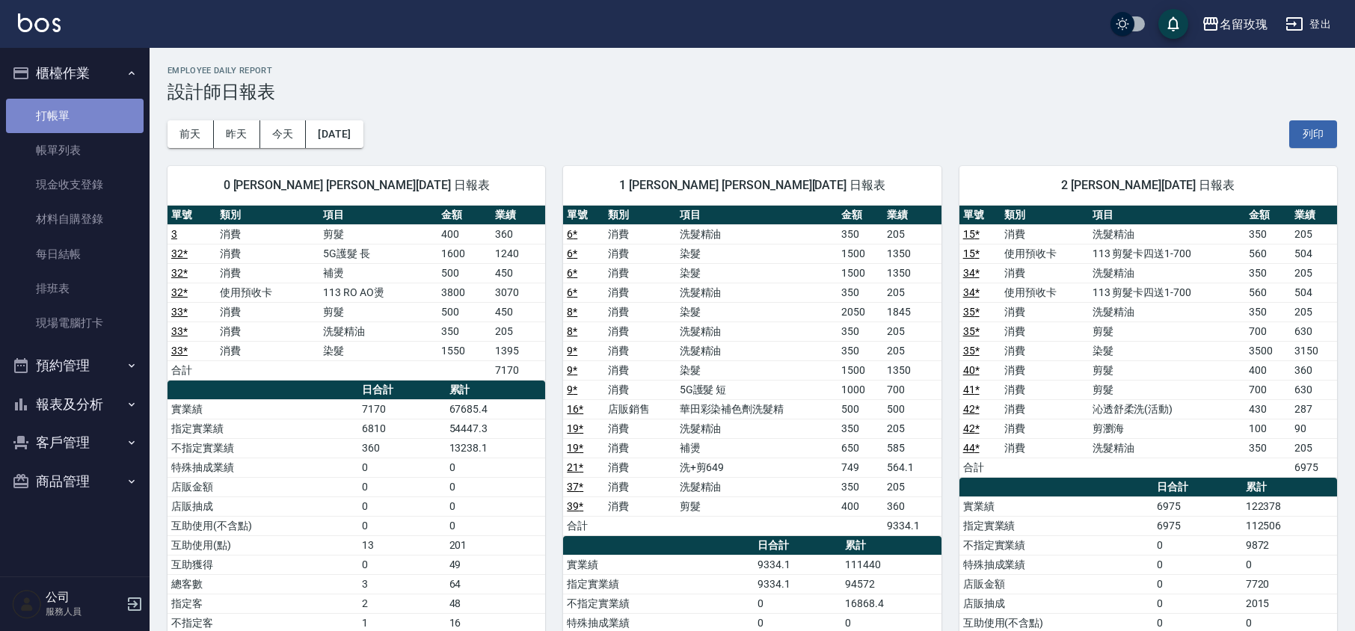
click at [81, 105] on link "打帳單" at bounding box center [75, 116] width 138 height 34
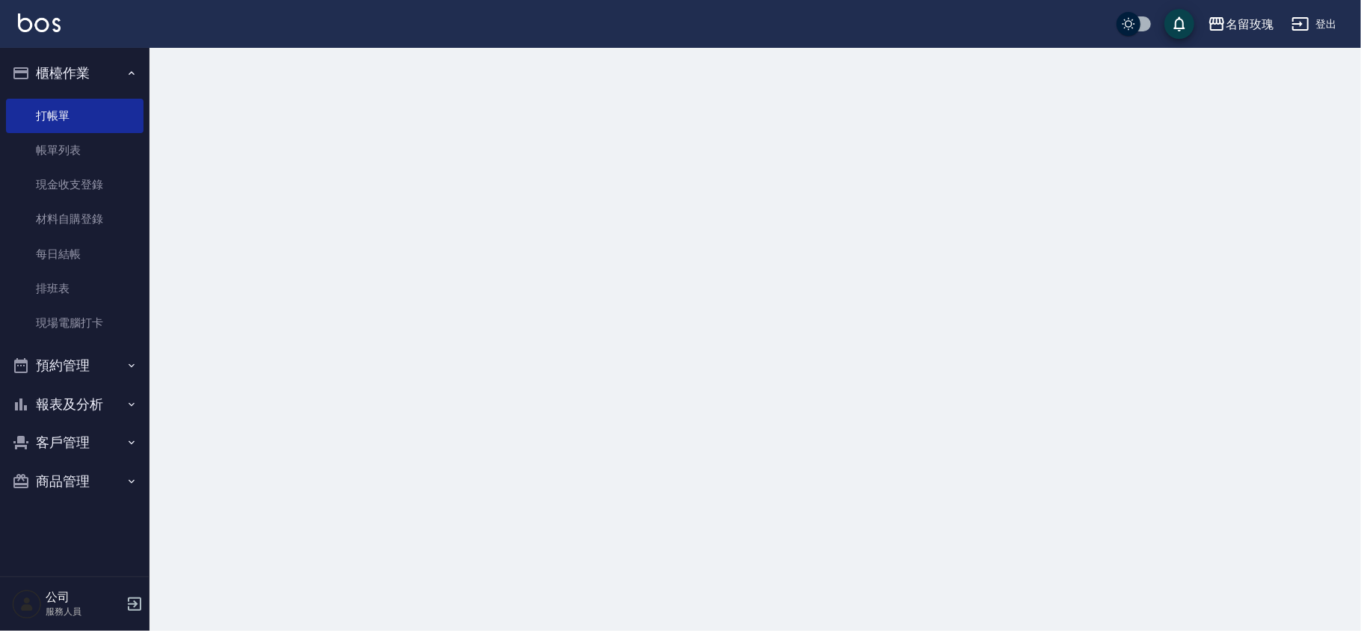
click at [91, 61] on button "櫃檯作業" at bounding box center [75, 73] width 138 height 39
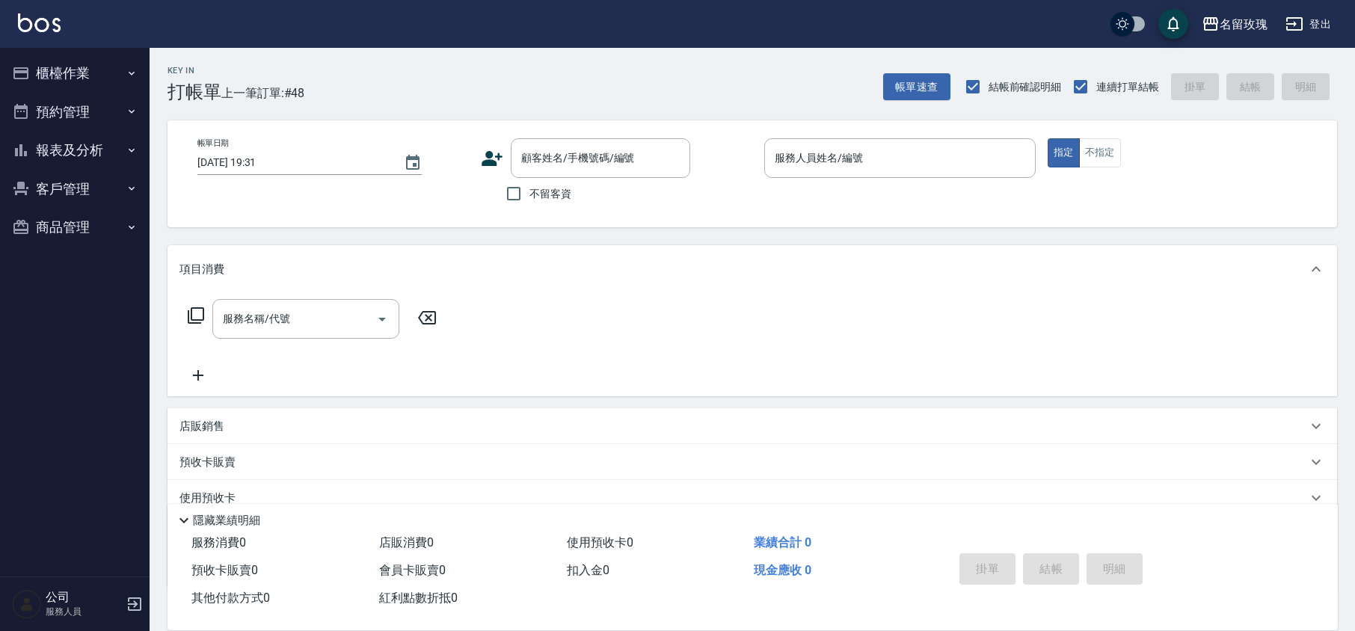
click at [698, 85] on div "Key In 打帳單 上一筆訂單:#48 帳單速查 結帳前確認明細 連續打單結帳 掛單 結帳 明細" at bounding box center [743, 75] width 1187 height 55
click at [76, 142] on button "報表及分析" at bounding box center [75, 150] width 138 height 39
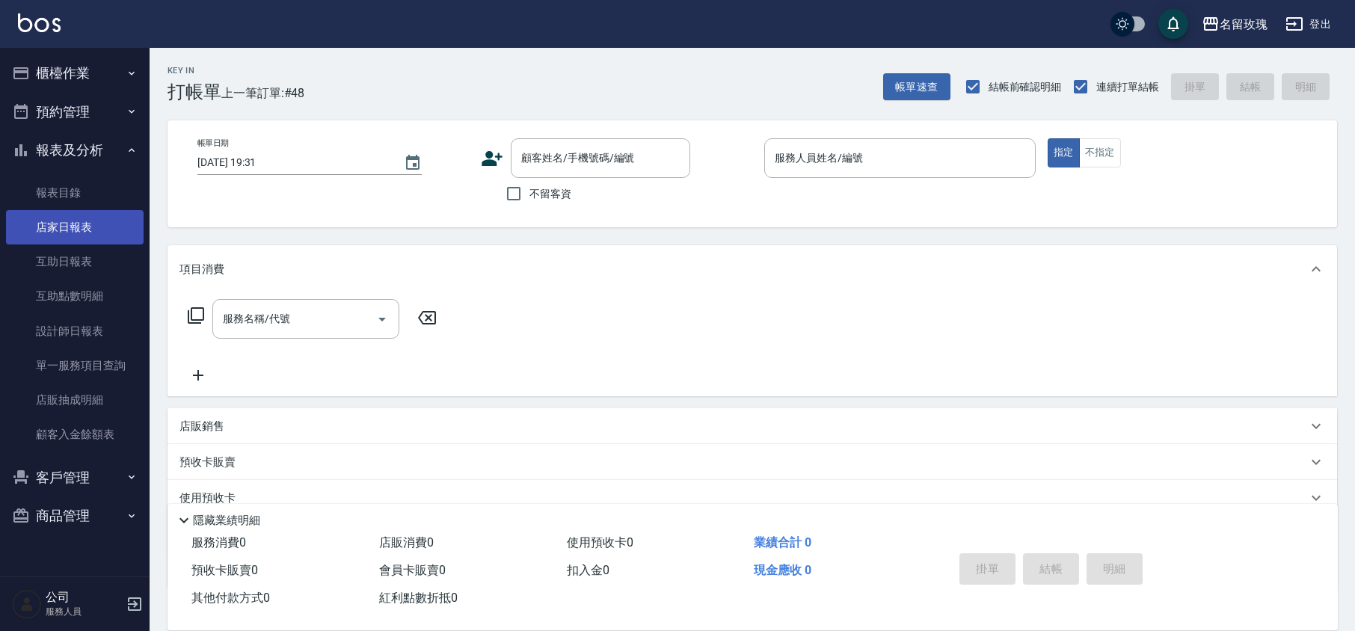
drag, startPoint x: 96, startPoint y: 250, endPoint x: 138, endPoint y: 214, distance: 54.6
click at [96, 250] on link "互助日報表" at bounding box center [75, 261] width 138 height 34
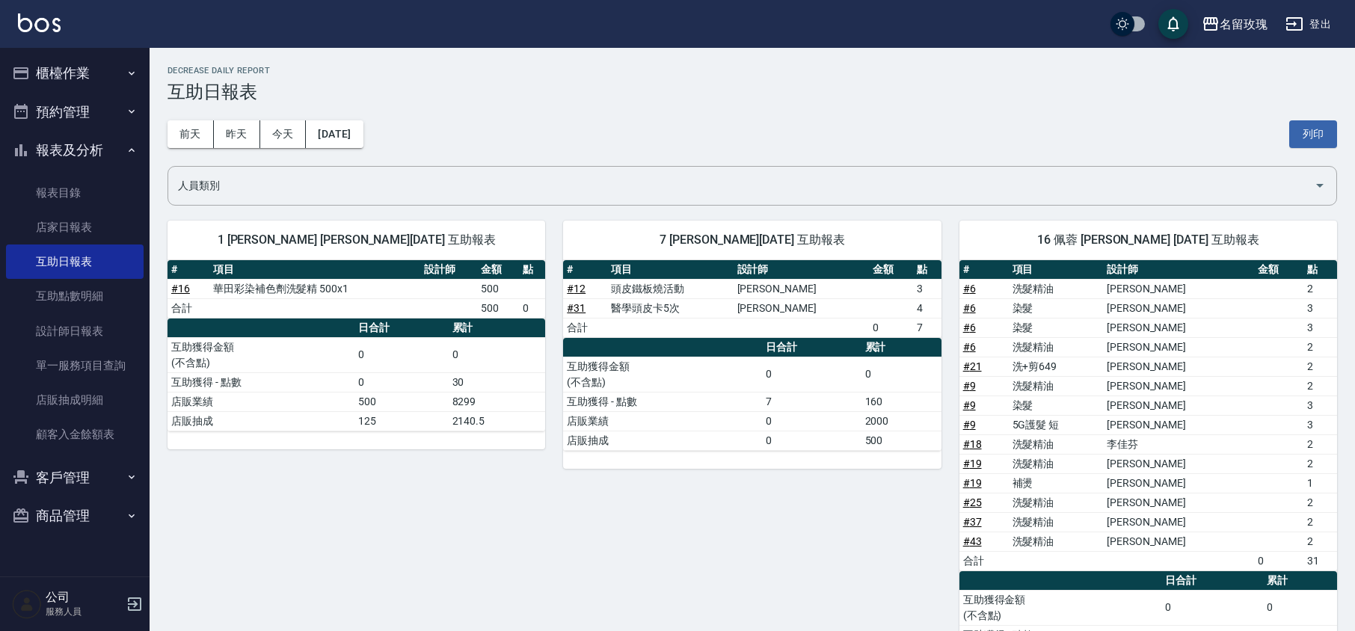
click at [449, 91] on h3 "互助日報表" at bounding box center [751, 91] width 1169 height 21
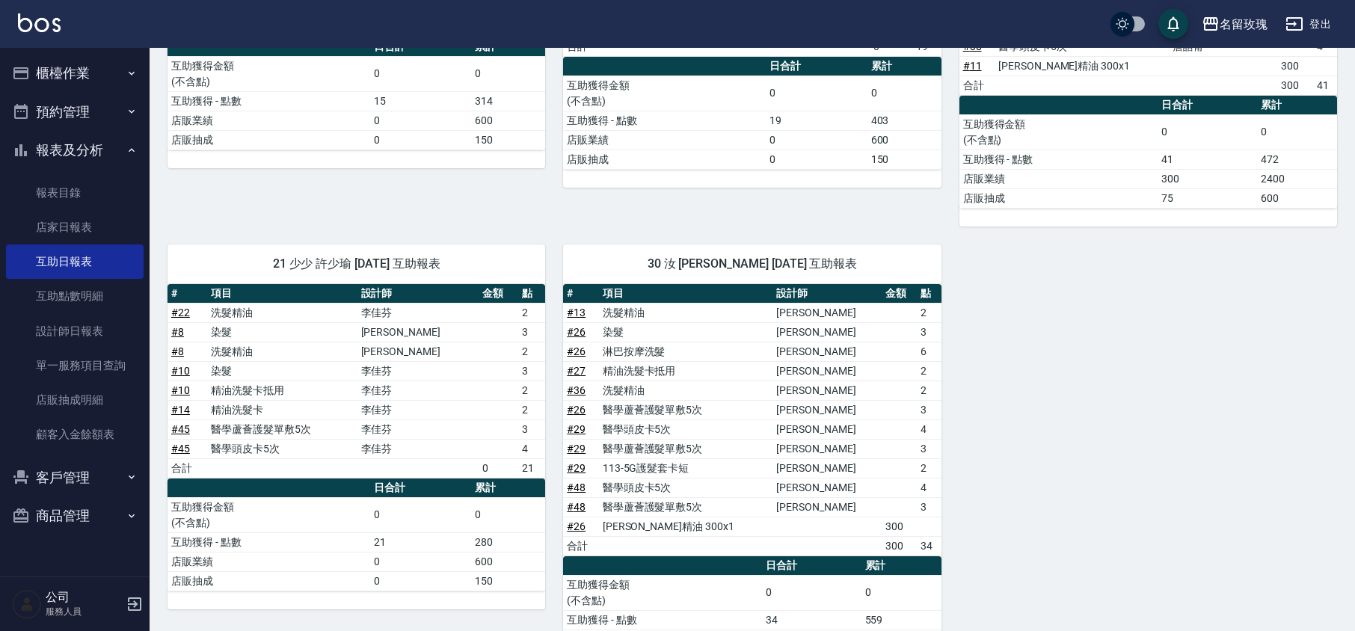
scroll to position [985, 0]
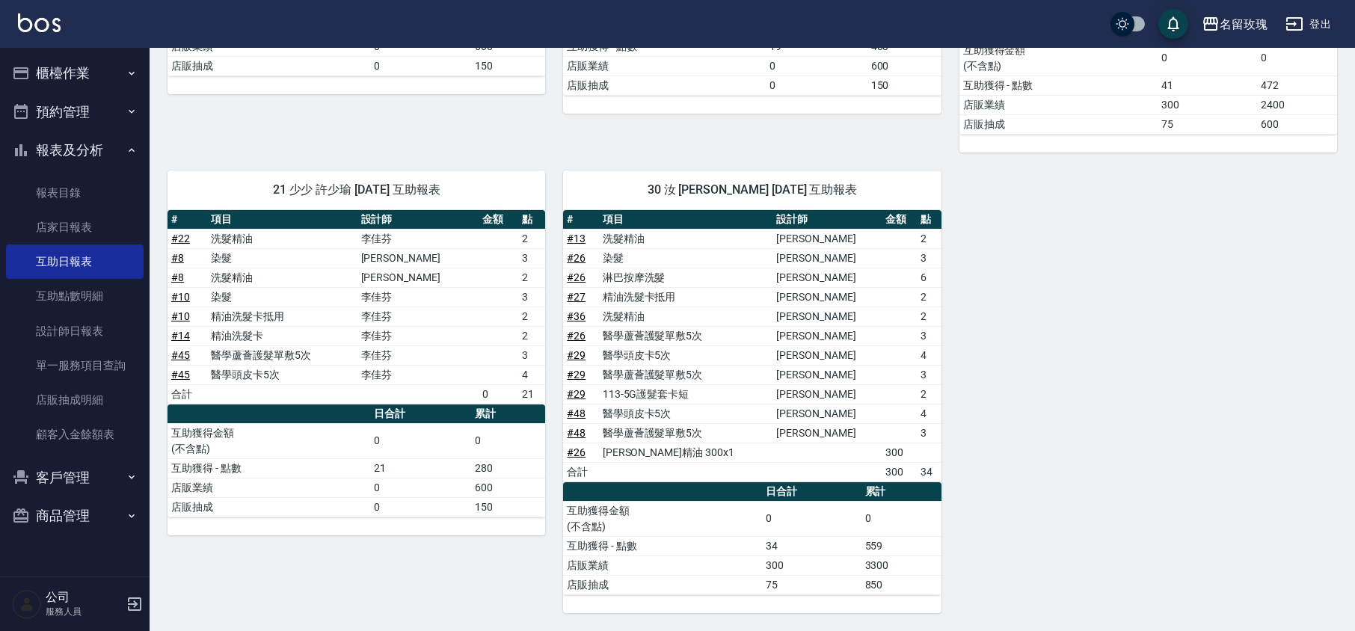
click at [117, 150] on button "報表及分析" at bounding box center [75, 150] width 138 height 39
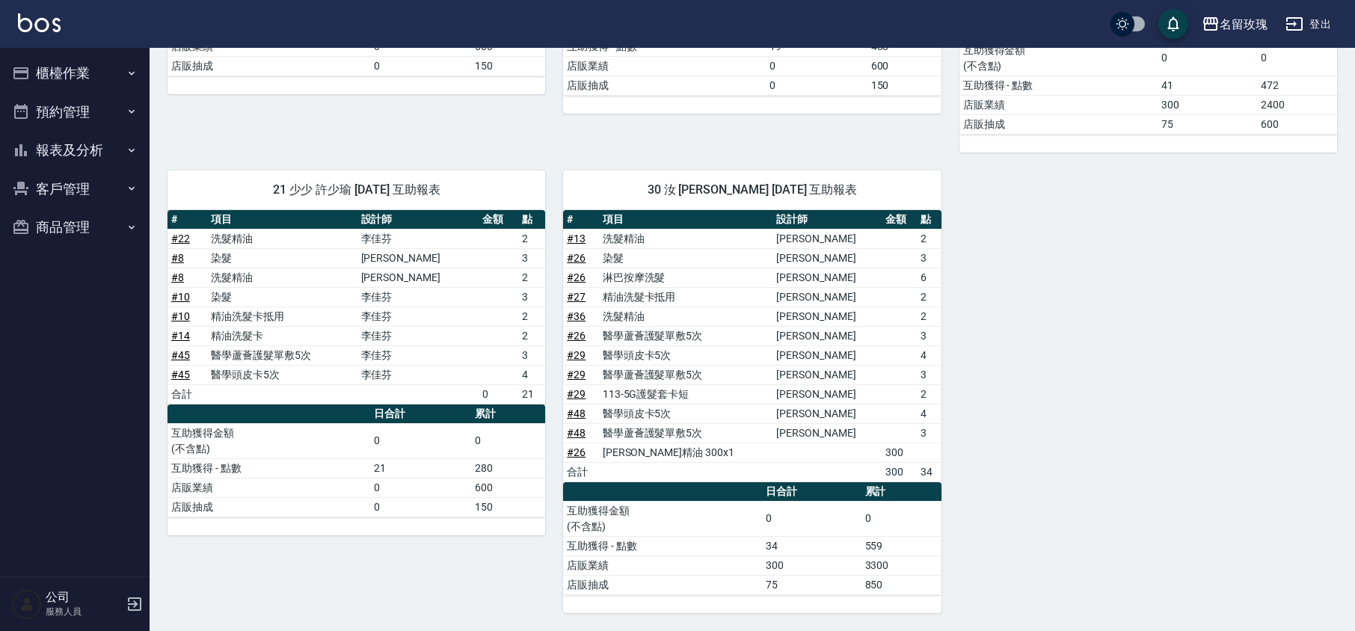
click at [78, 78] on button "櫃檯作業" at bounding box center [75, 73] width 138 height 39
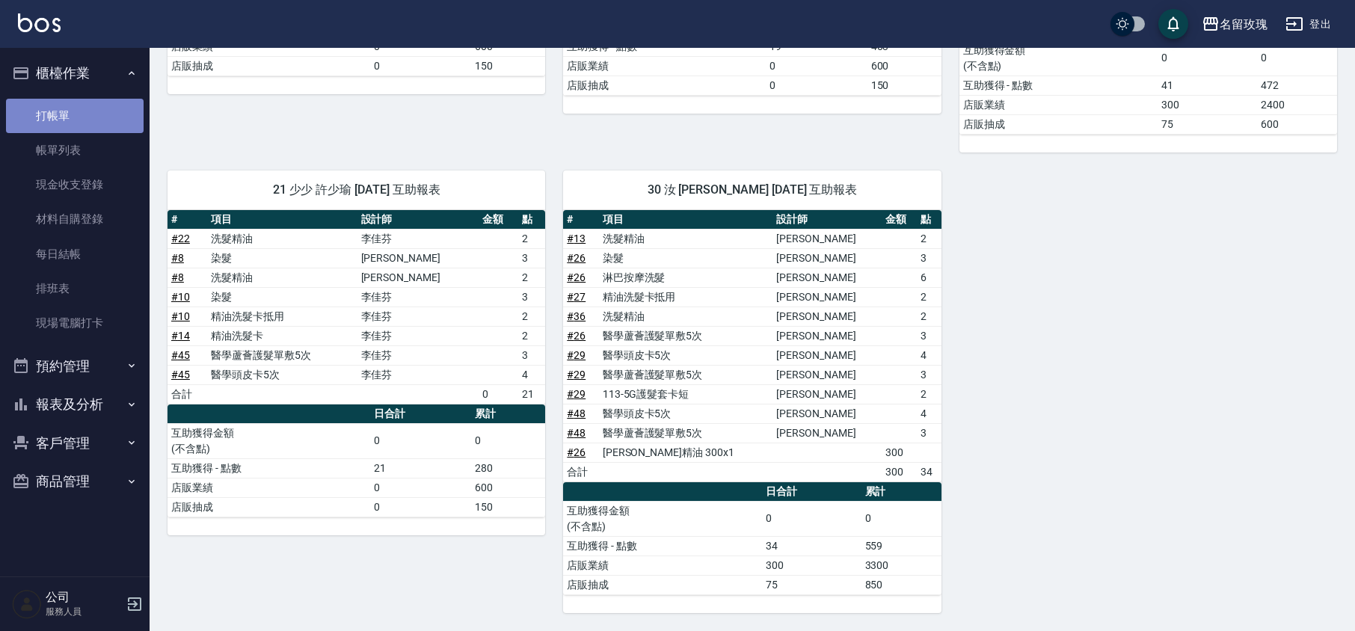
drag, startPoint x: 73, startPoint y: 115, endPoint x: 67, endPoint y: 108, distance: 9.6
click at [73, 115] on link "打帳單" at bounding box center [75, 116] width 138 height 34
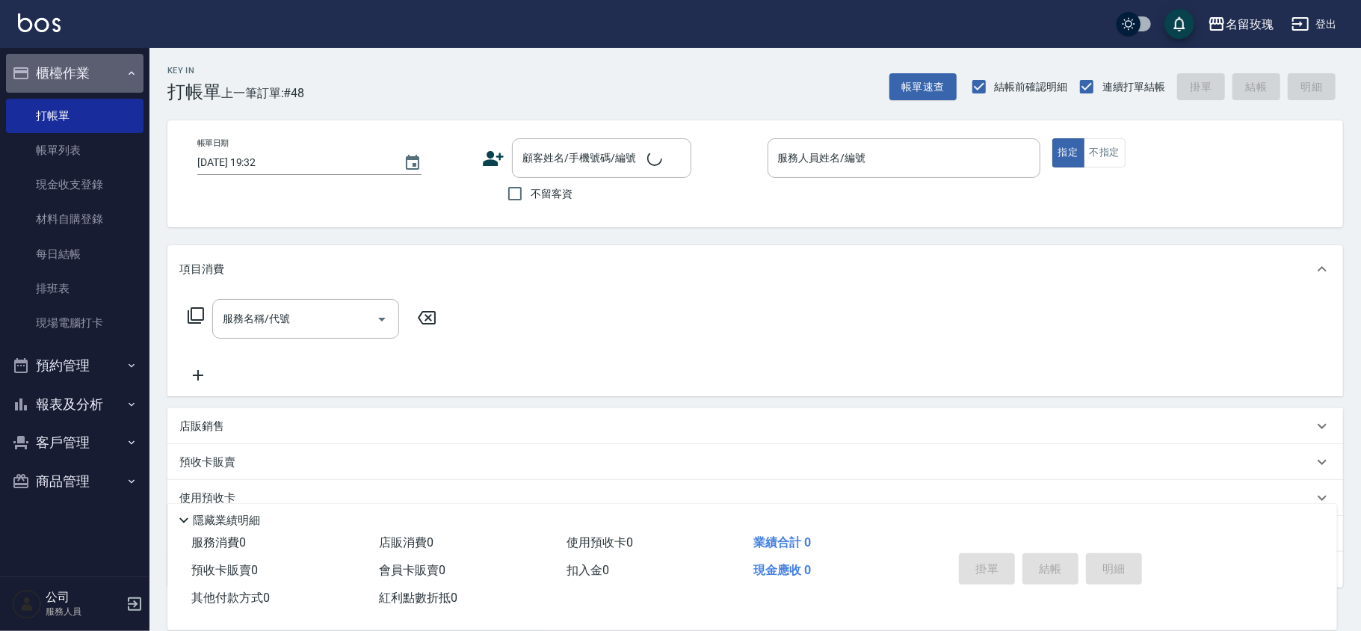
click at [70, 69] on button "櫃檯作業" at bounding box center [75, 73] width 138 height 39
